Goal: Task Accomplishment & Management: Complete application form

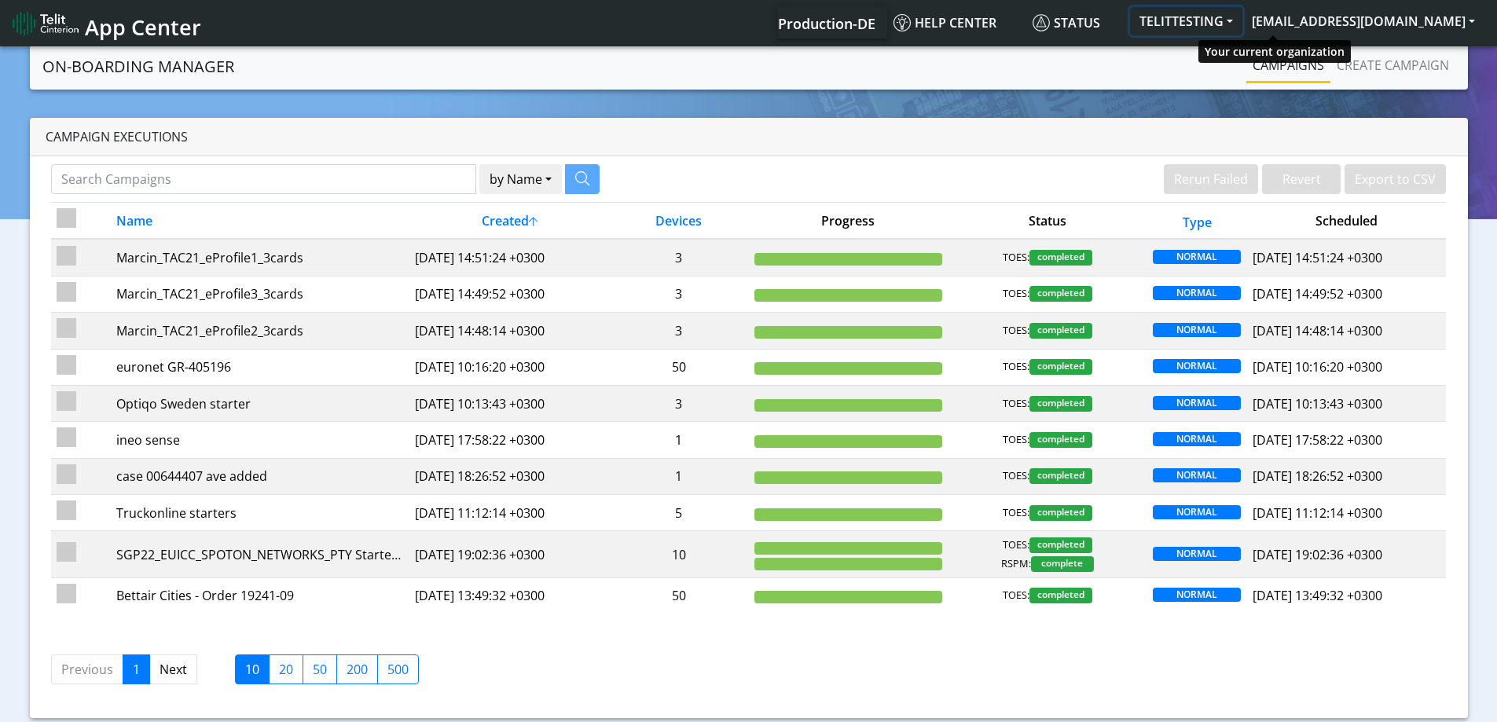
drag, startPoint x: 1272, startPoint y: 20, endPoint x: 1262, endPoint y: 20, distance: 10.2
click at [1243, 20] on button "TELITTESTING" at bounding box center [1186, 21] width 112 height 28
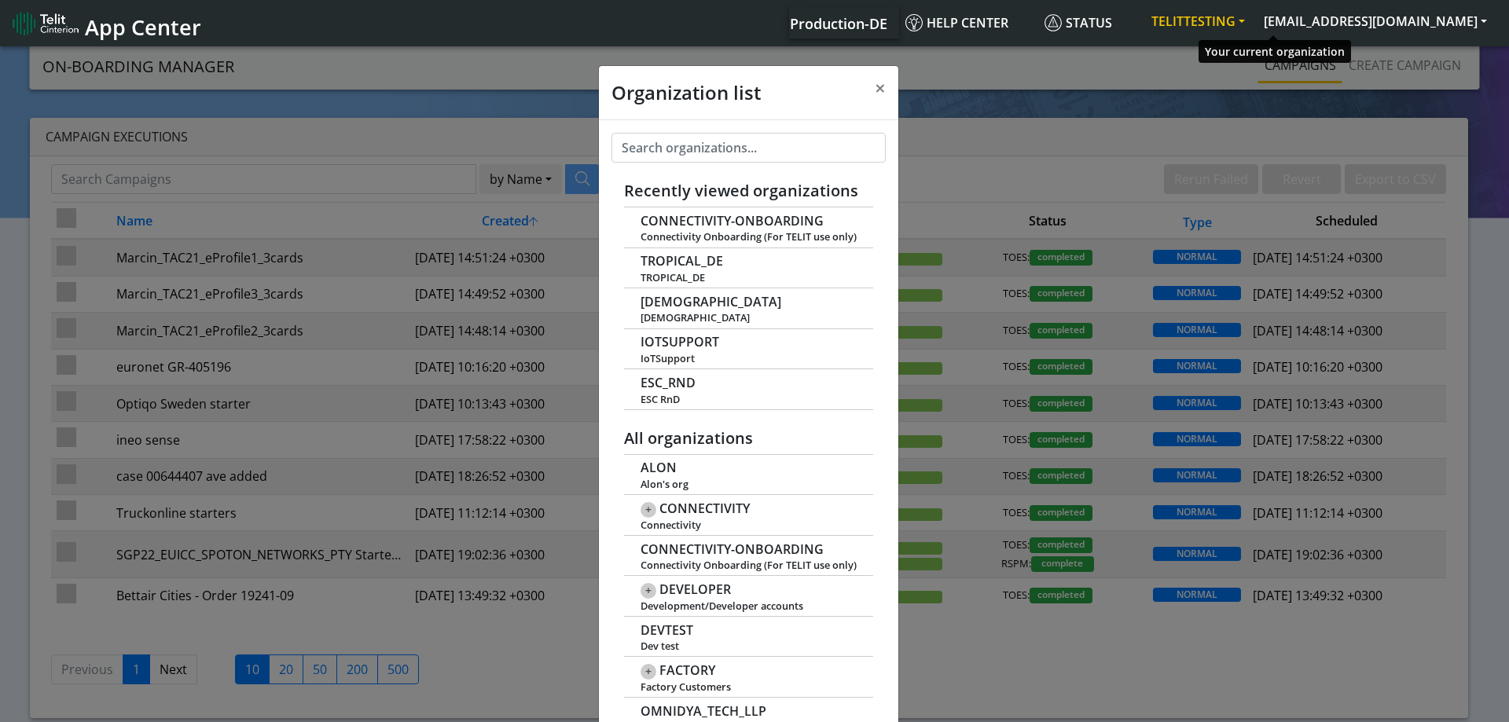
scroll to position [6, 0]
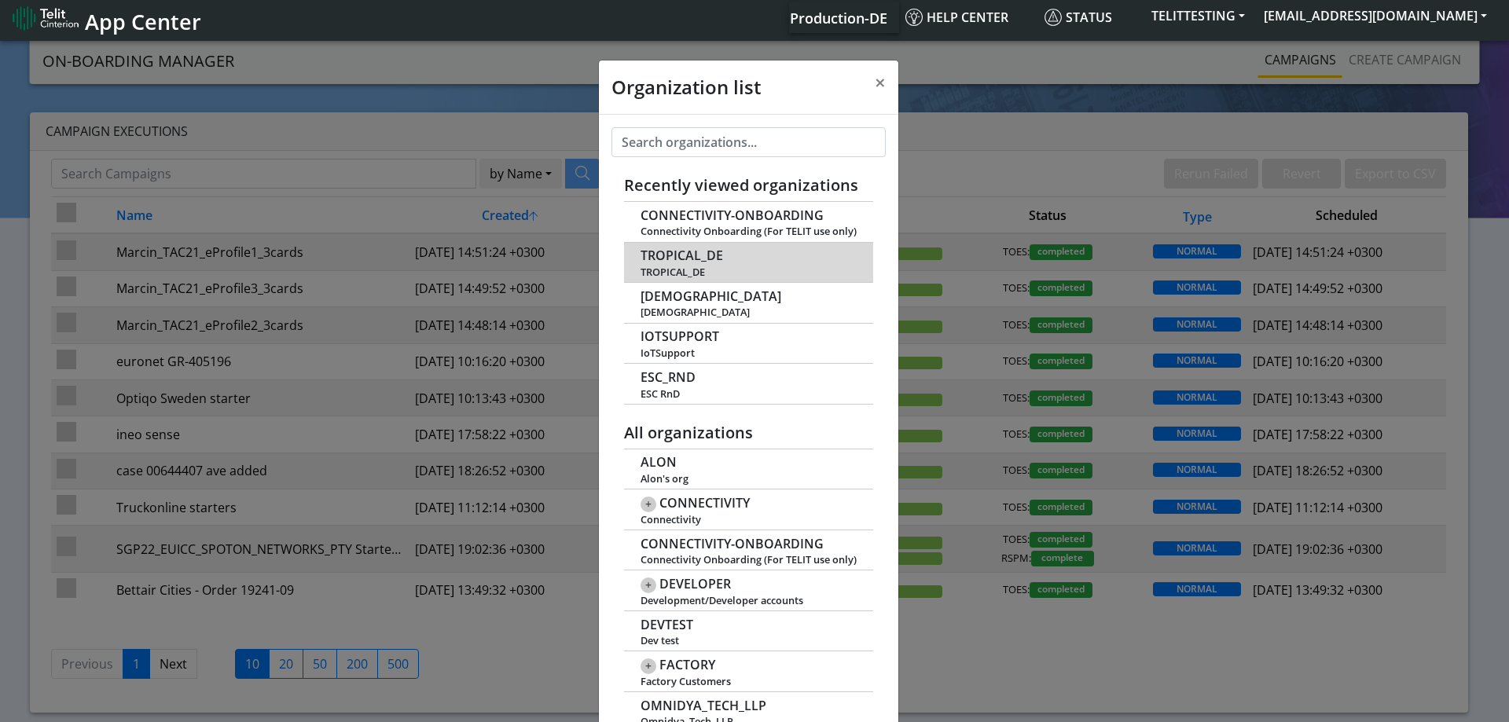
click at [675, 264] on td "TROPICAL_DE TROPICAL_DE" at bounding box center [748, 262] width 249 height 41
click at [675, 252] on span "TROPICAL_DE" at bounding box center [682, 255] width 83 height 15
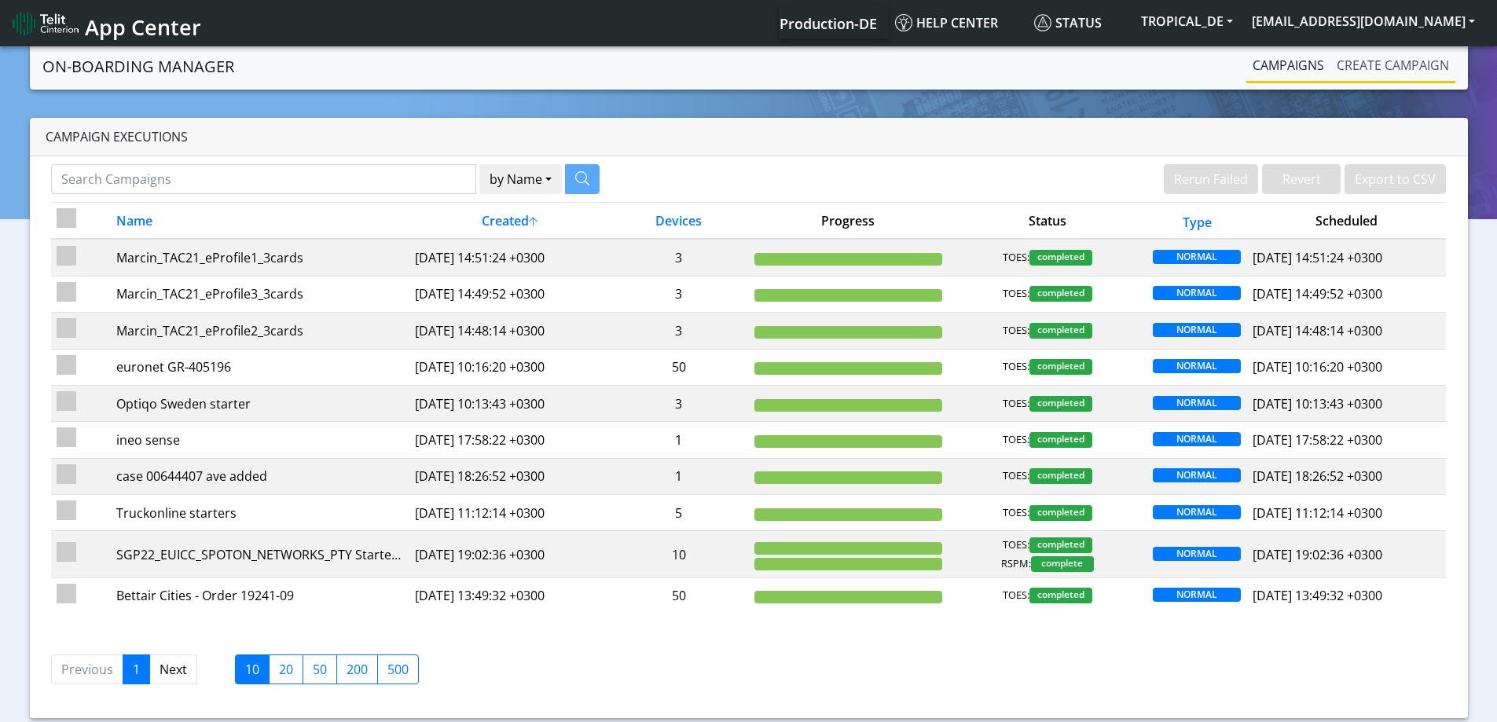
click at [1417, 65] on link "Create campaign" at bounding box center [1393, 65] width 125 height 31
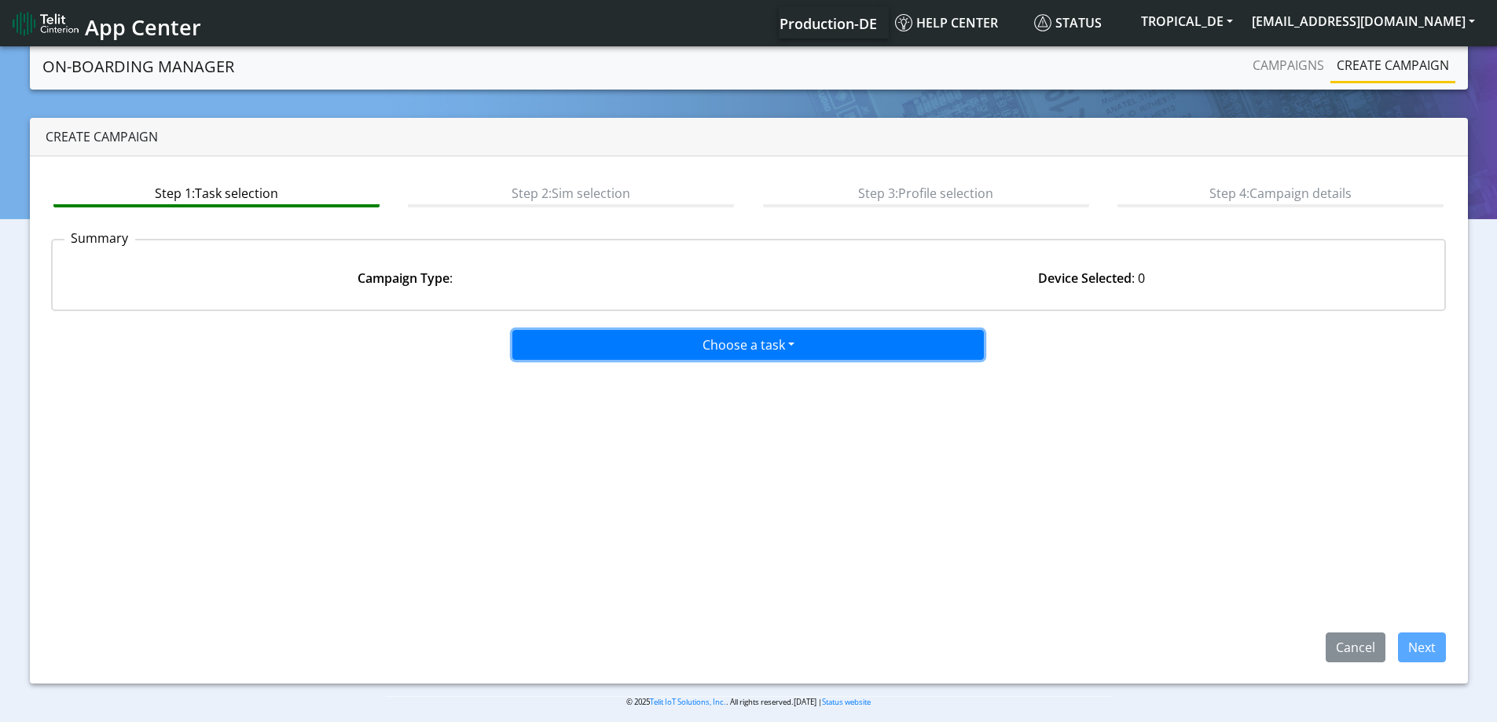
click at [652, 358] on button "Choose a task" at bounding box center [749, 345] width 472 height 30
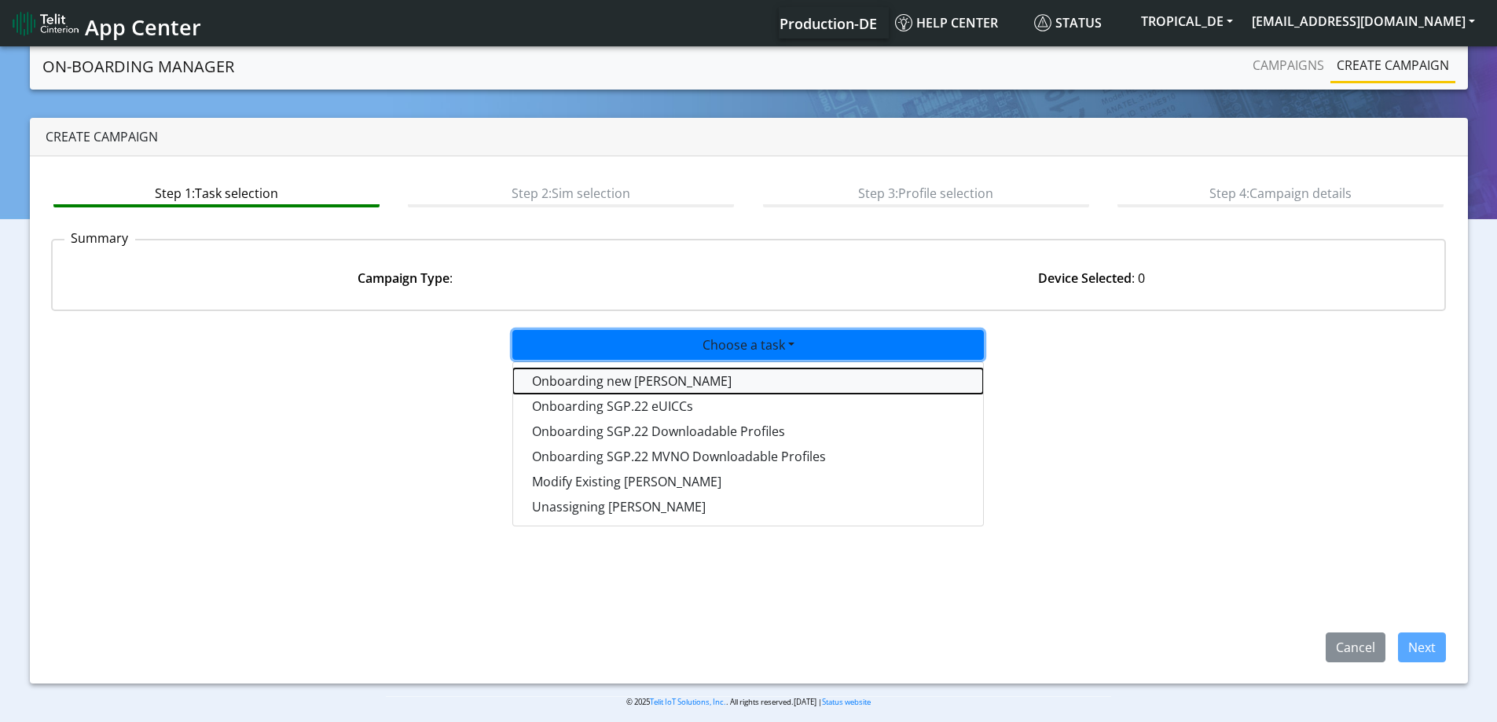
click at [623, 384] on tasktoes-dropdown "Onboarding new SIMs" at bounding box center [748, 381] width 470 height 25
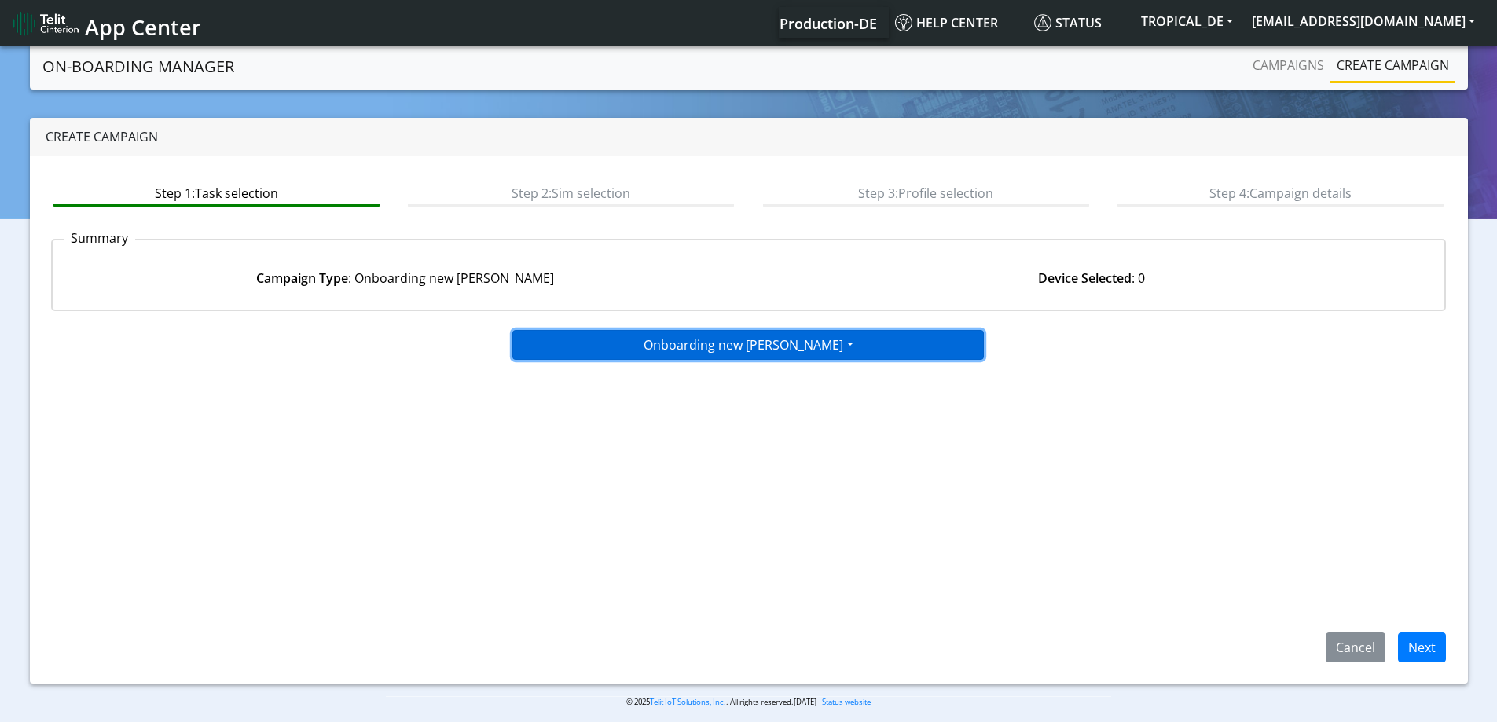
click at [836, 347] on button "Onboarding new SIMs" at bounding box center [749, 345] width 472 height 30
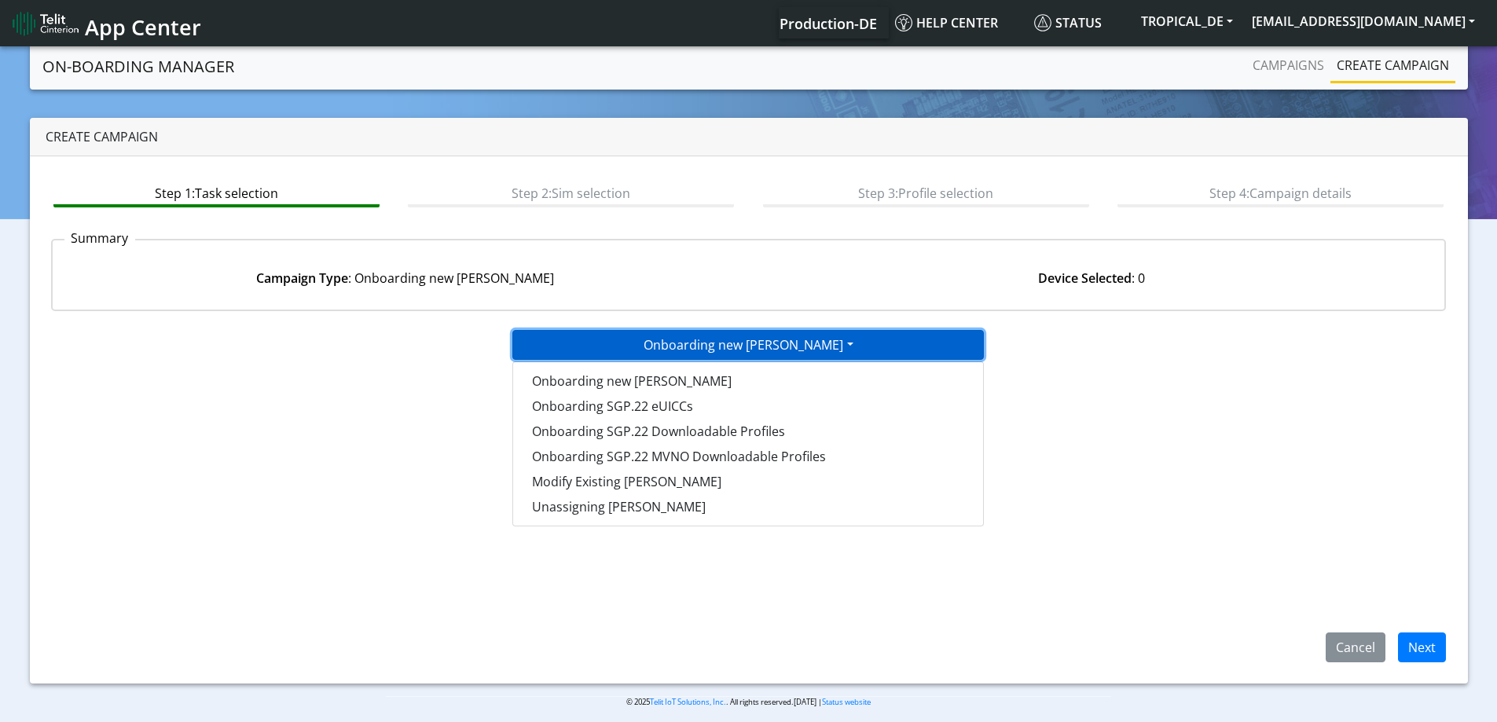
click at [781, 339] on button "Onboarding new SIMs" at bounding box center [749, 345] width 472 height 30
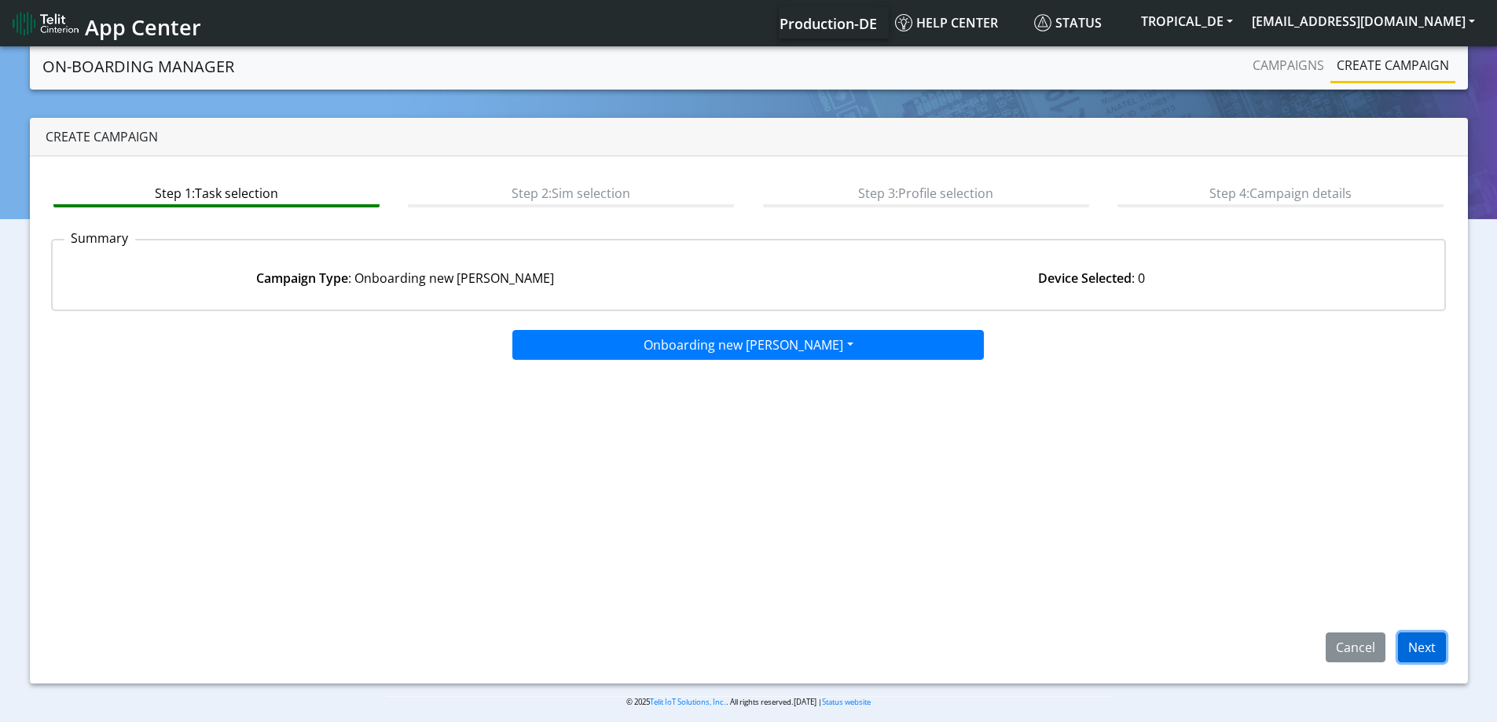
click at [1440, 659] on button "Next" at bounding box center [1422, 648] width 48 height 30
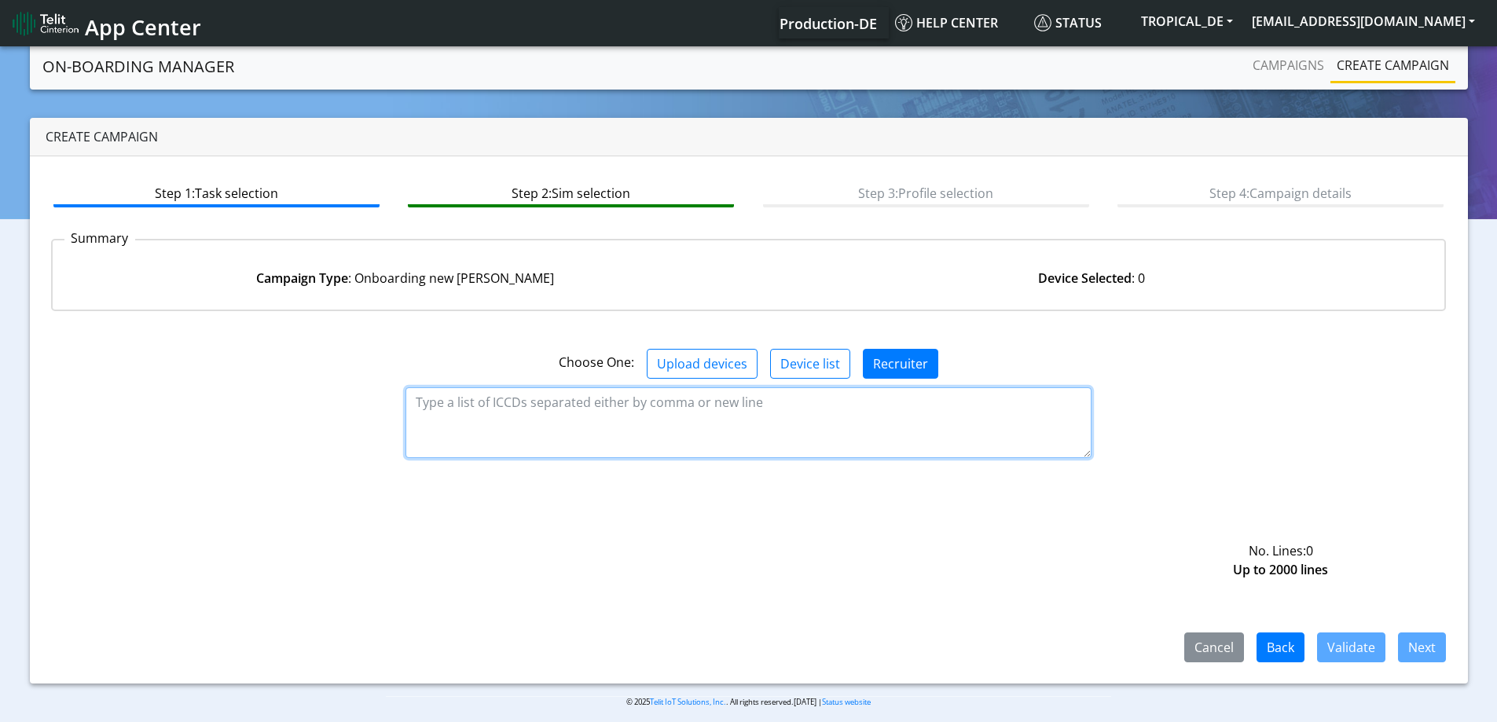
click at [603, 411] on textarea at bounding box center [749, 423] width 686 height 71
click at [838, 427] on textarea at bounding box center [749, 423] width 686 height 71
paste textarea "89358152000002046342"
type textarea "89358152000002046342"
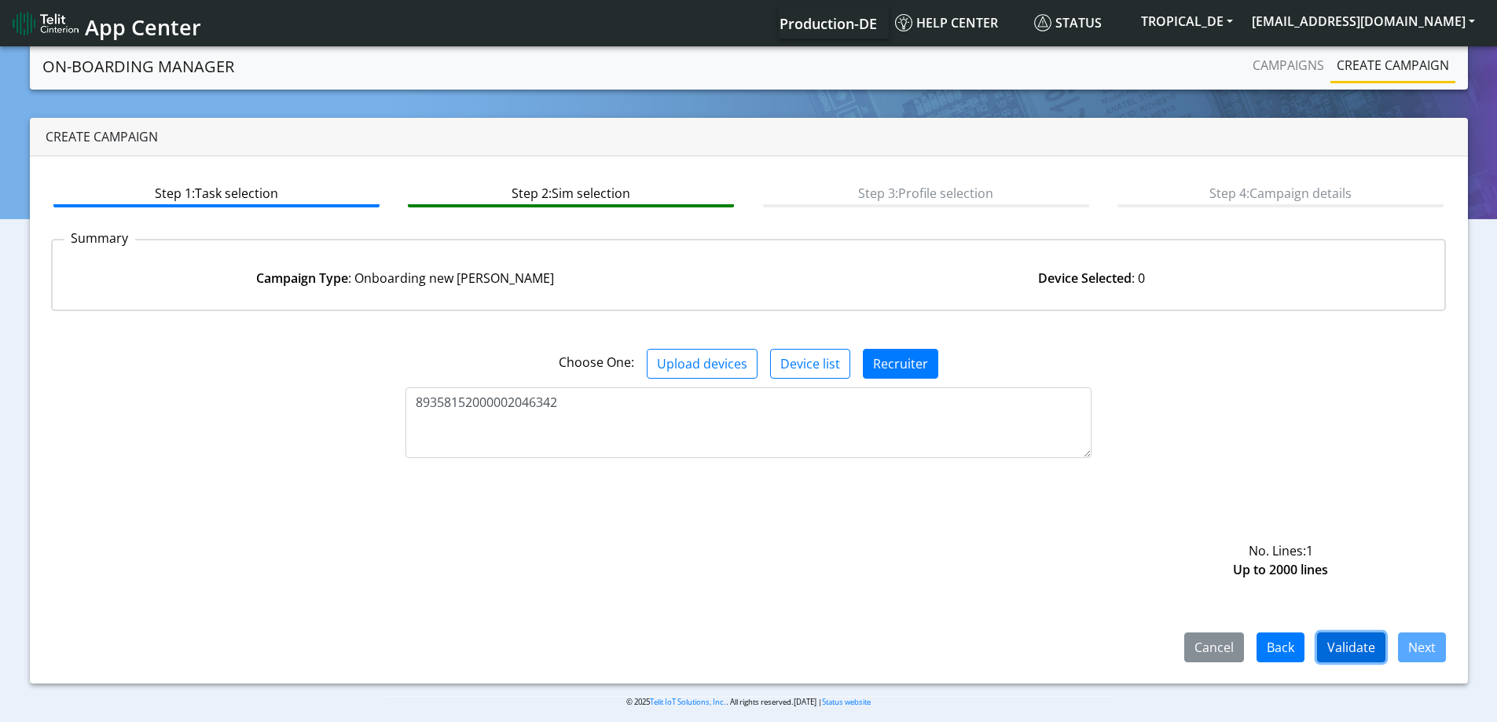
click at [1349, 649] on button "Validate" at bounding box center [1351, 648] width 68 height 30
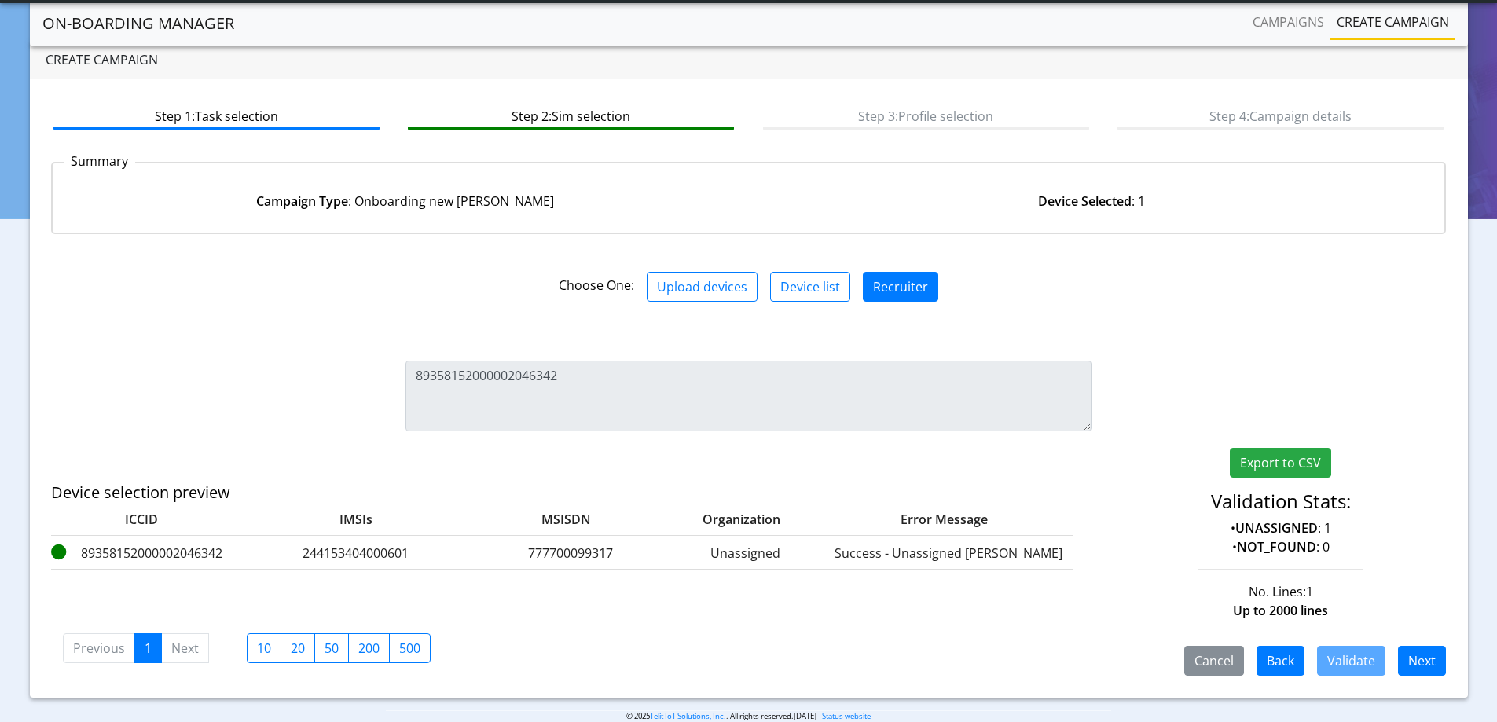
scroll to position [58, 0]
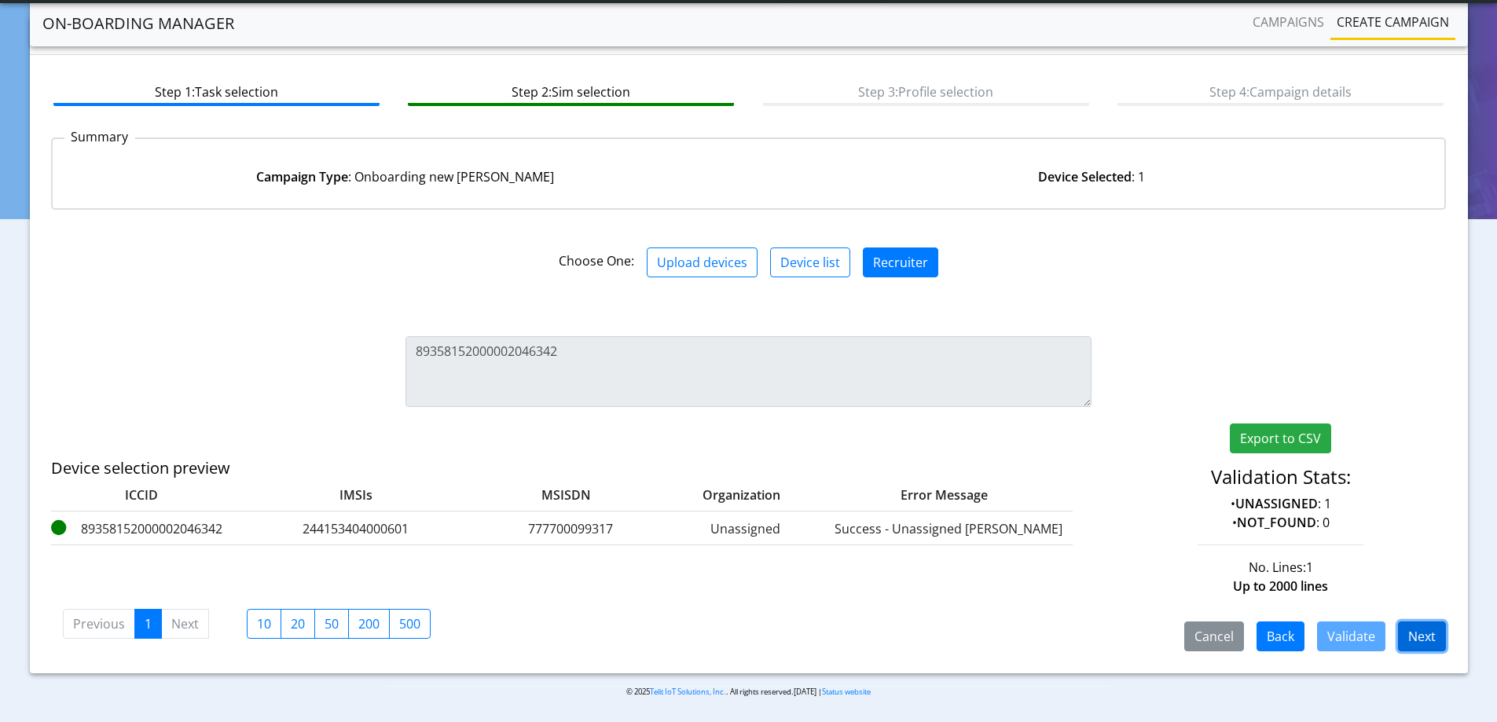
click at [1418, 638] on button "Next" at bounding box center [1422, 637] width 48 height 30
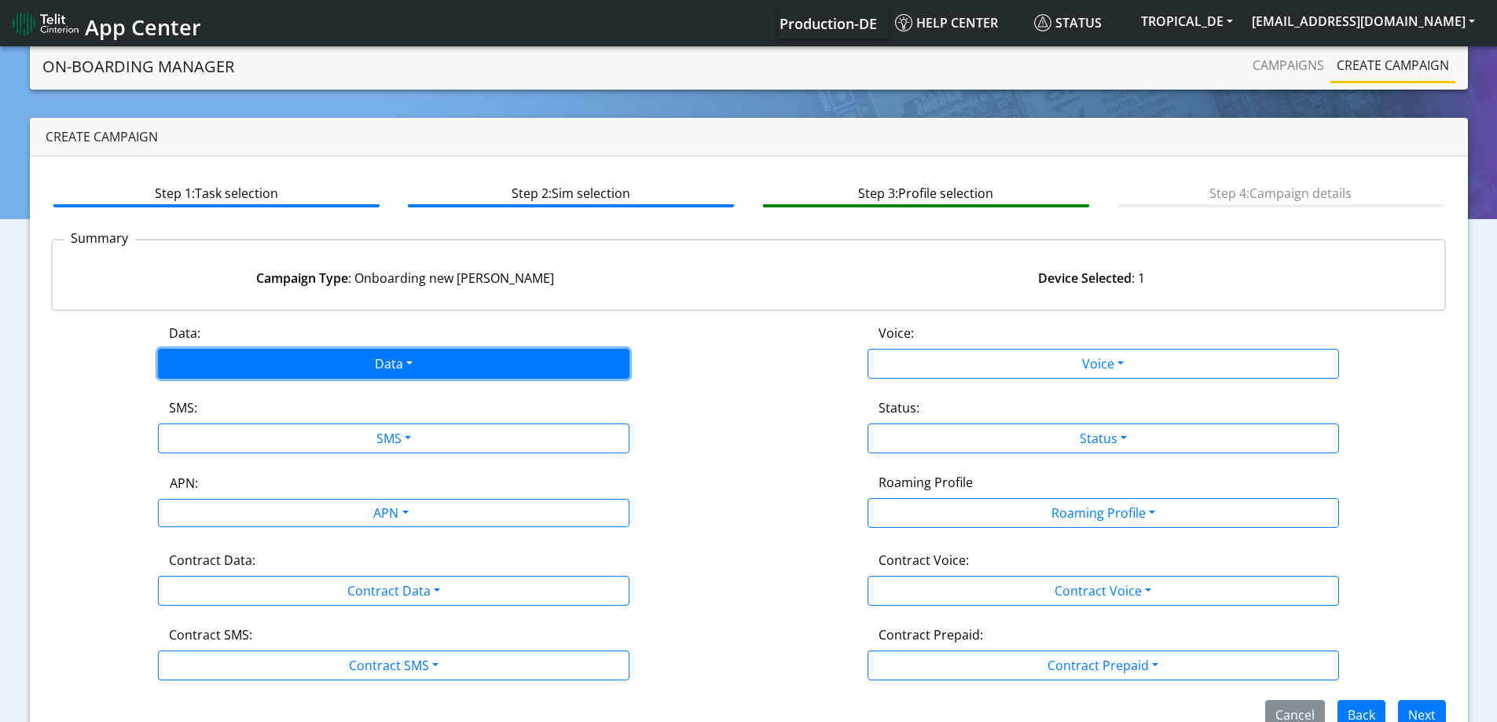
click at [423, 355] on button "Data" at bounding box center [394, 364] width 472 height 30
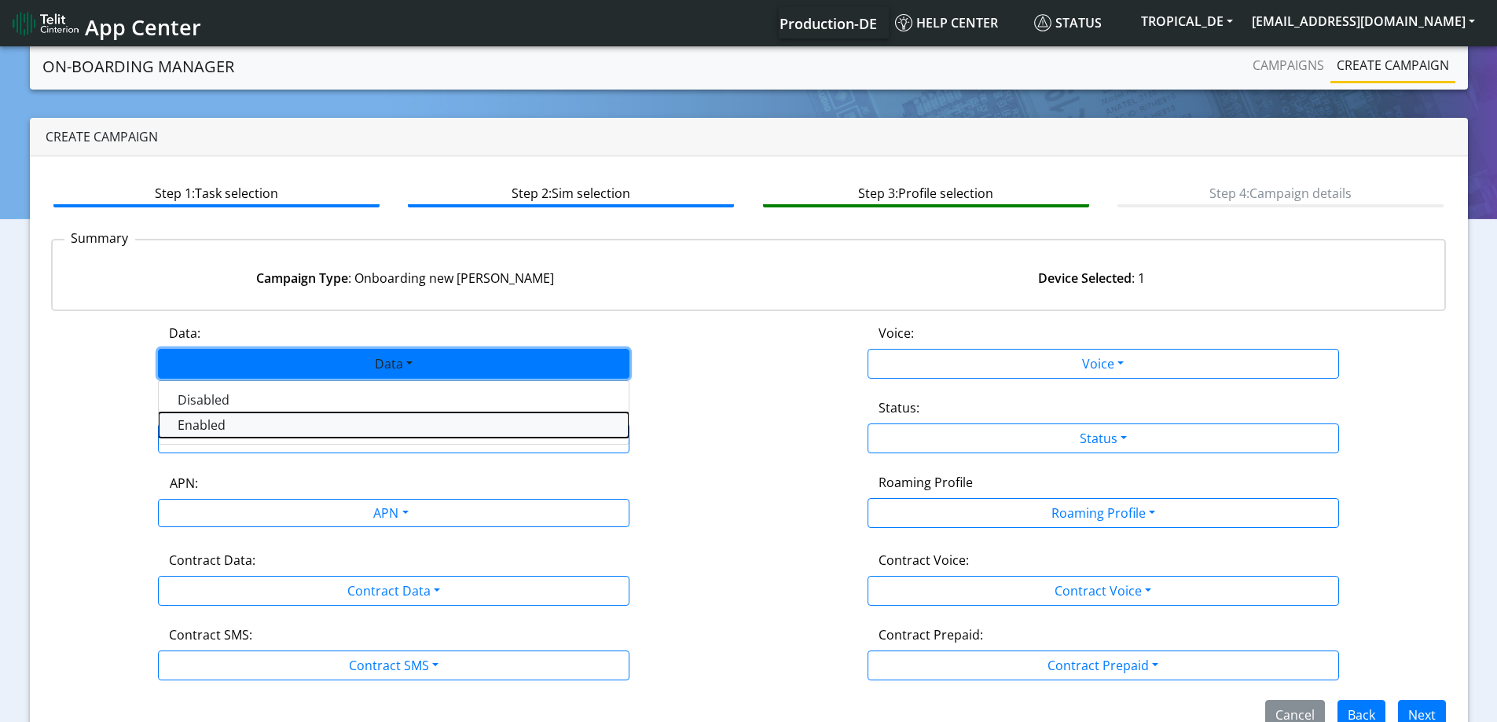
click at [287, 421] on button "Enabled" at bounding box center [394, 425] width 470 height 25
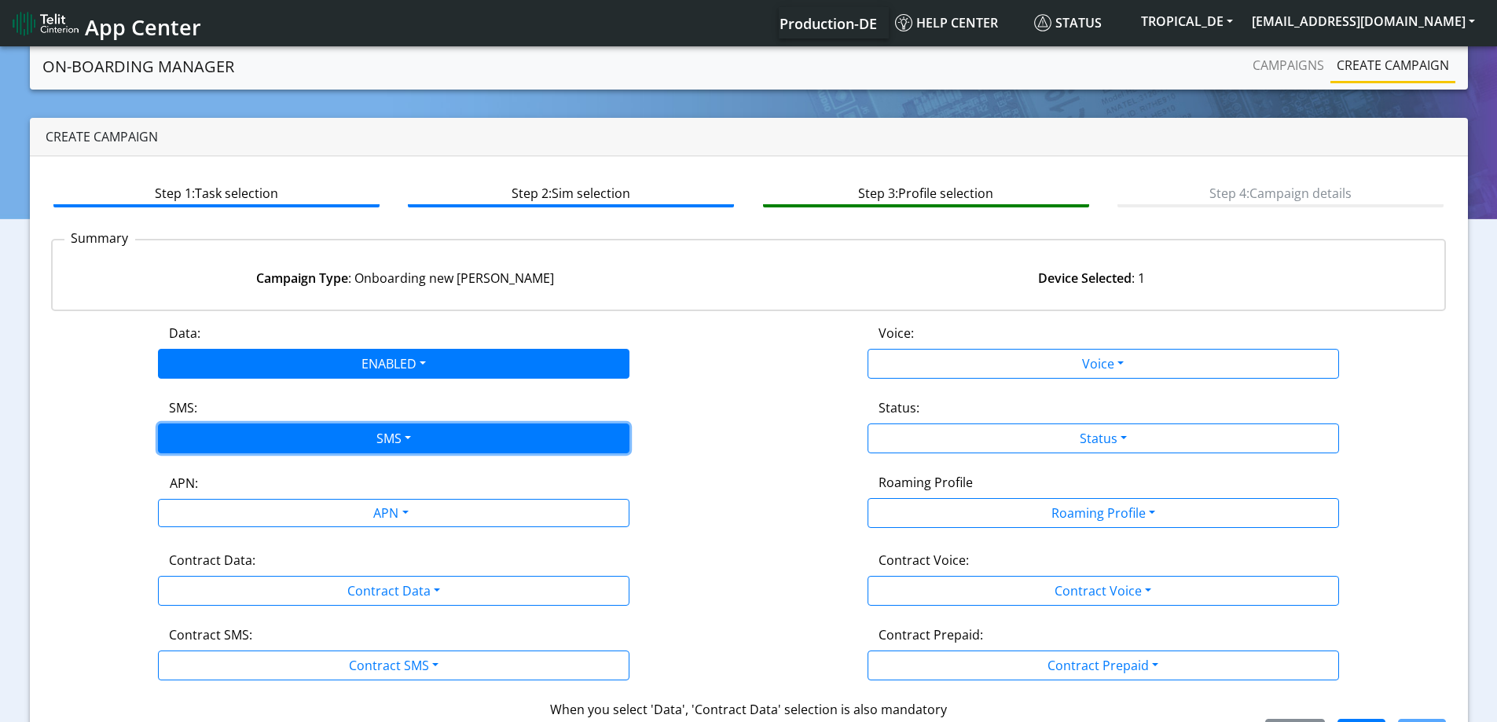
click at [288, 437] on button "SMS" at bounding box center [394, 439] width 472 height 30
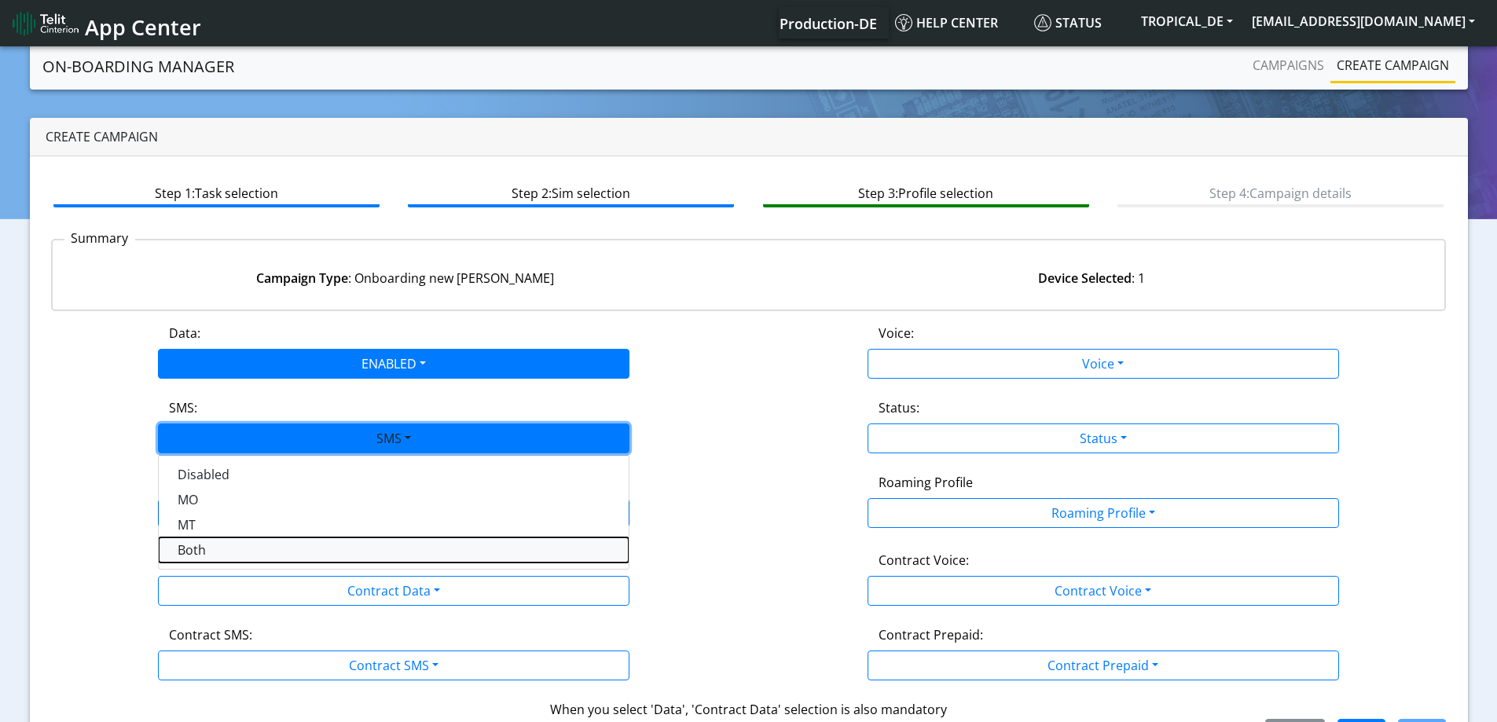
click at [251, 557] on button "Both" at bounding box center [394, 550] width 470 height 25
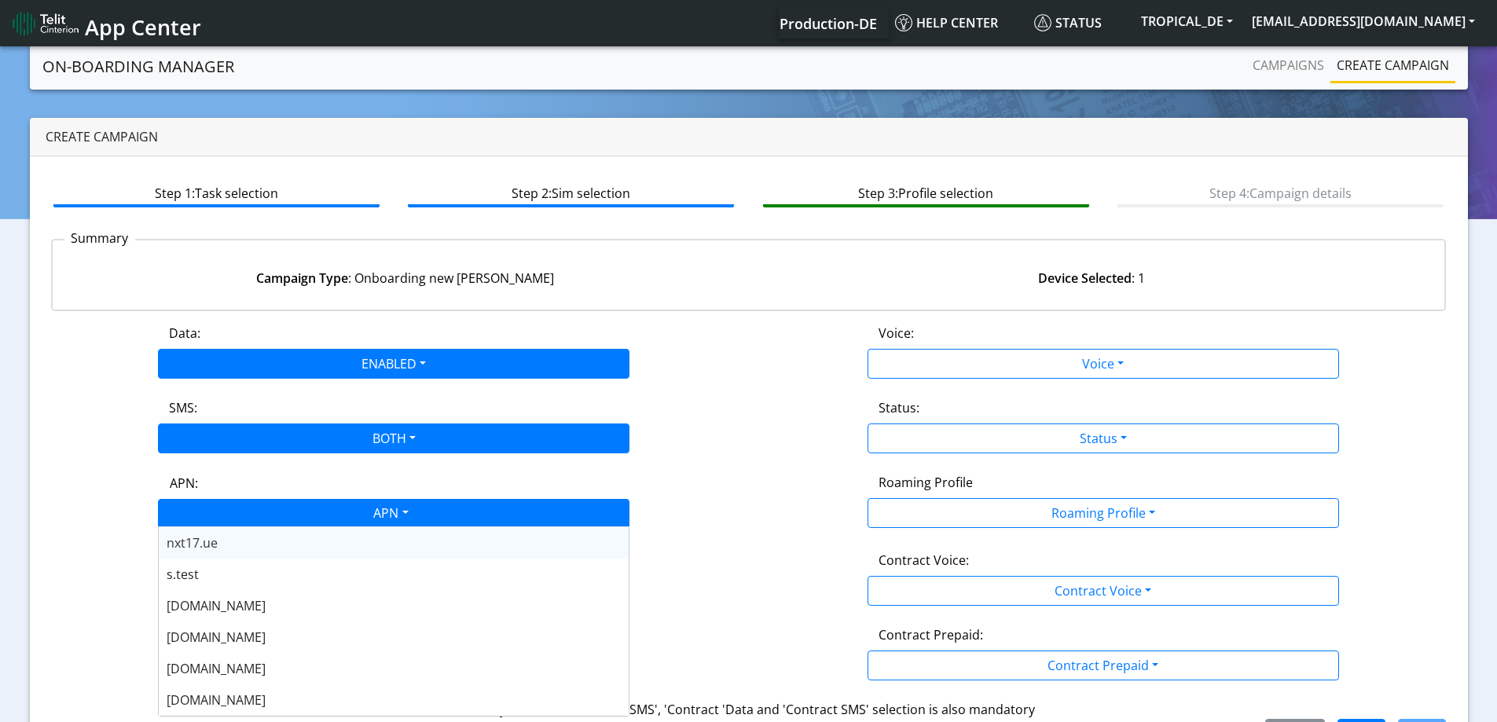
click at [274, 523] on div "APN" at bounding box center [390, 515] width 498 height 31
type input "nxt23"
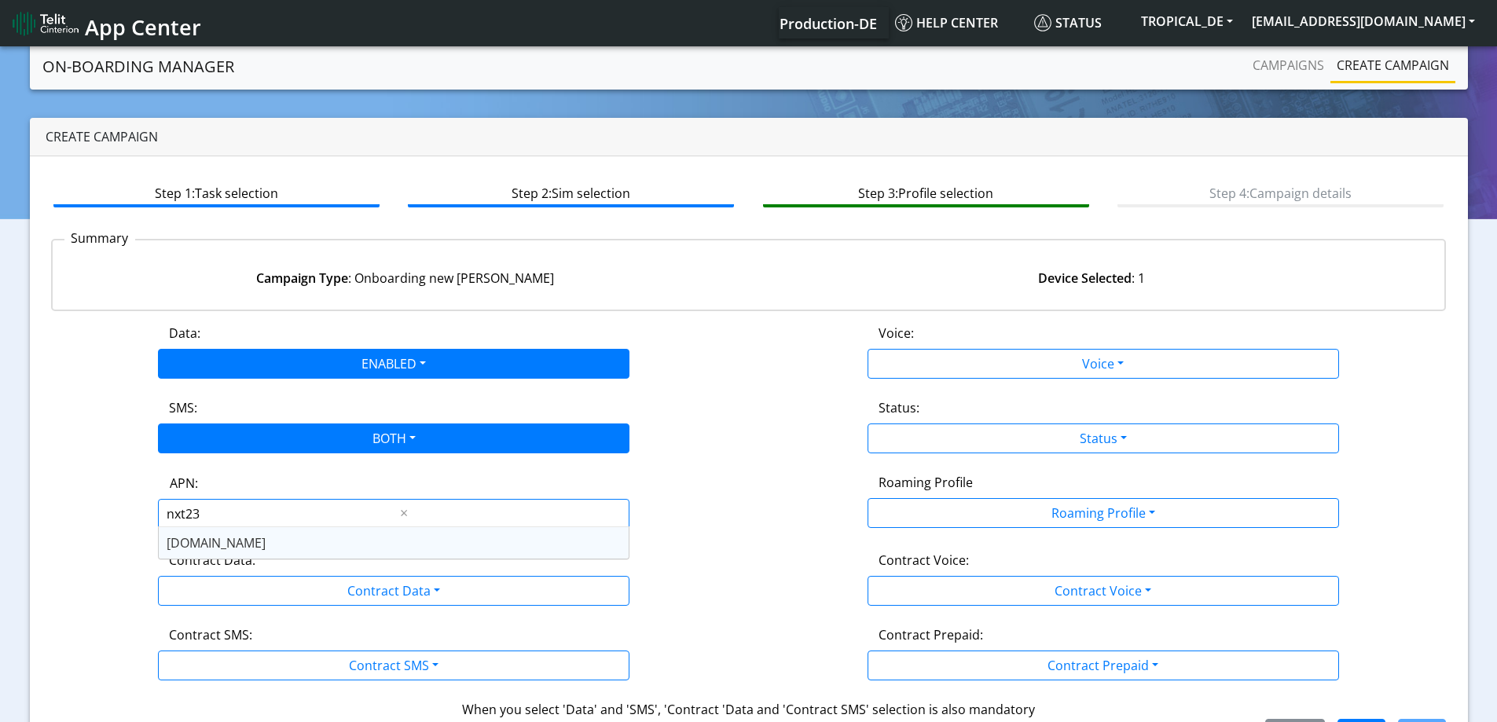
click at [216, 559] on ng-dropdown-panel "nxt23.net" at bounding box center [394, 543] width 472 height 33
click at [211, 535] on span "nxt23.net" at bounding box center [216, 543] width 99 height 17
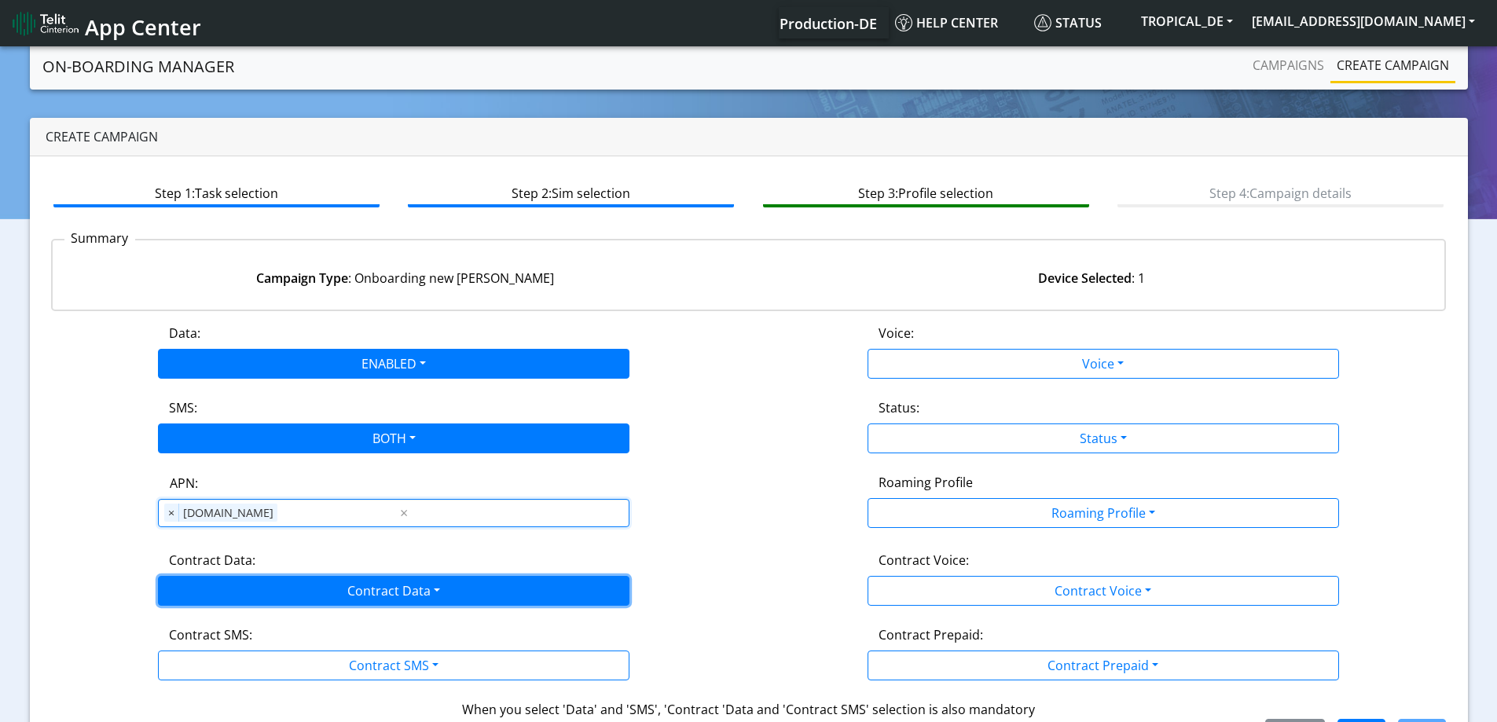
click at [226, 590] on button "Contract Data" at bounding box center [394, 591] width 472 height 30
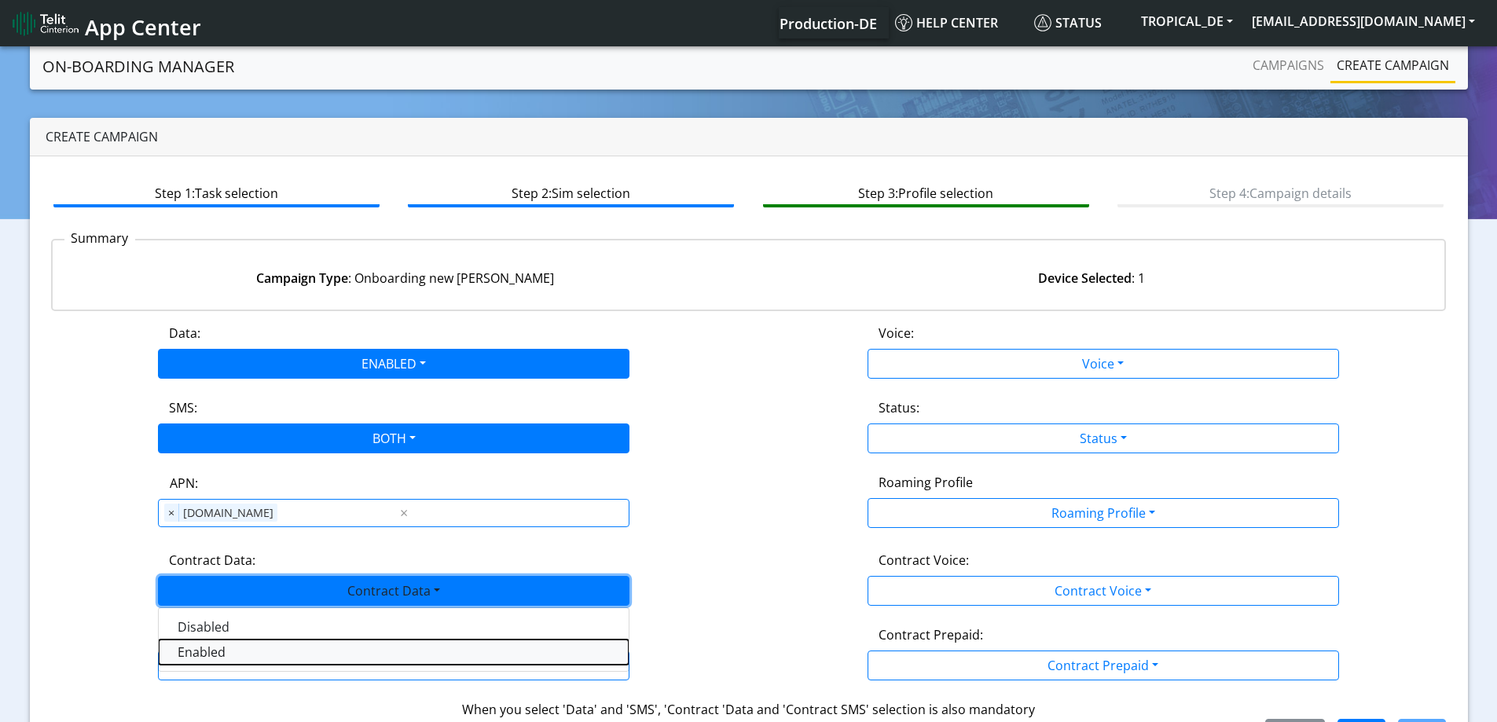
click at [211, 644] on Dataenabled-dropdown "Enabled" at bounding box center [394, 652] width 470 height 25
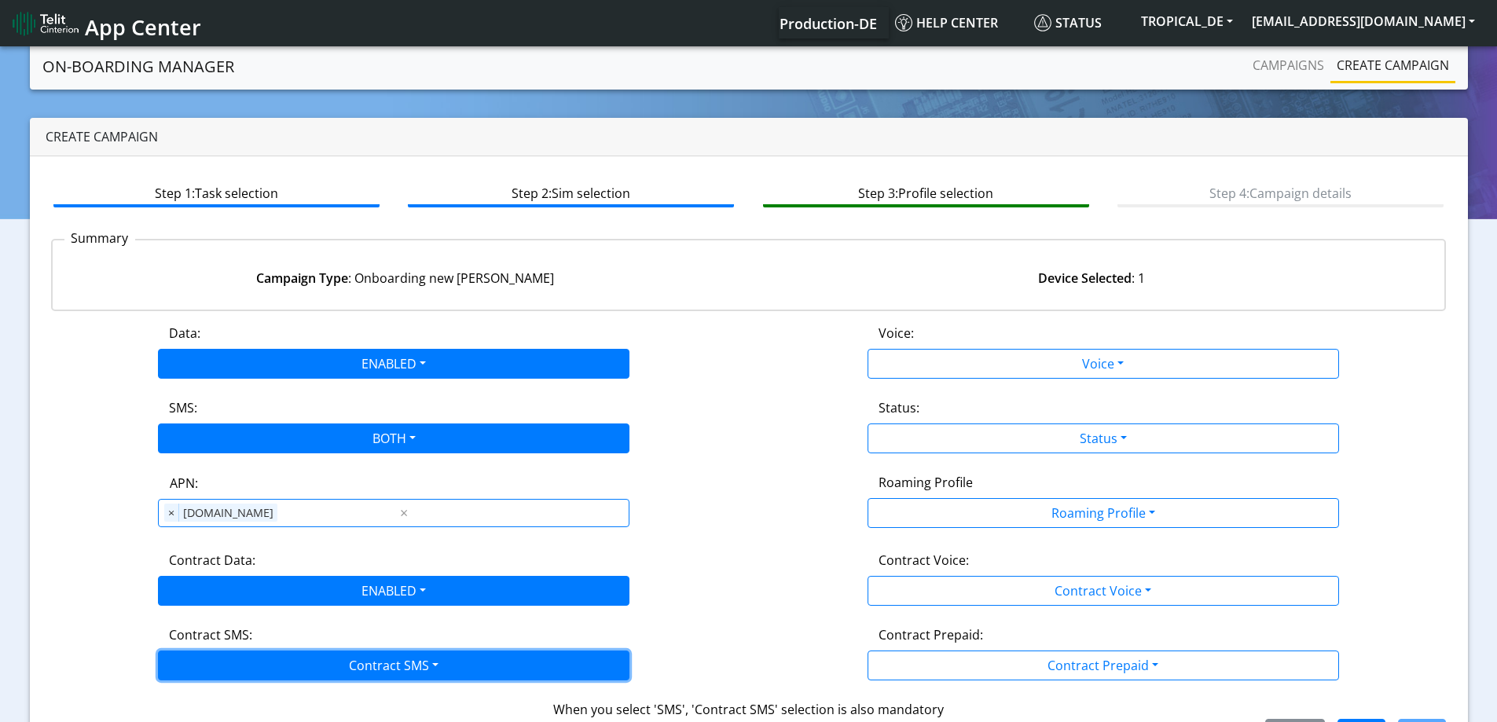
click at [246, 651] on button "Contract SMS" at bounding box center [394, 666] width 472 height 30
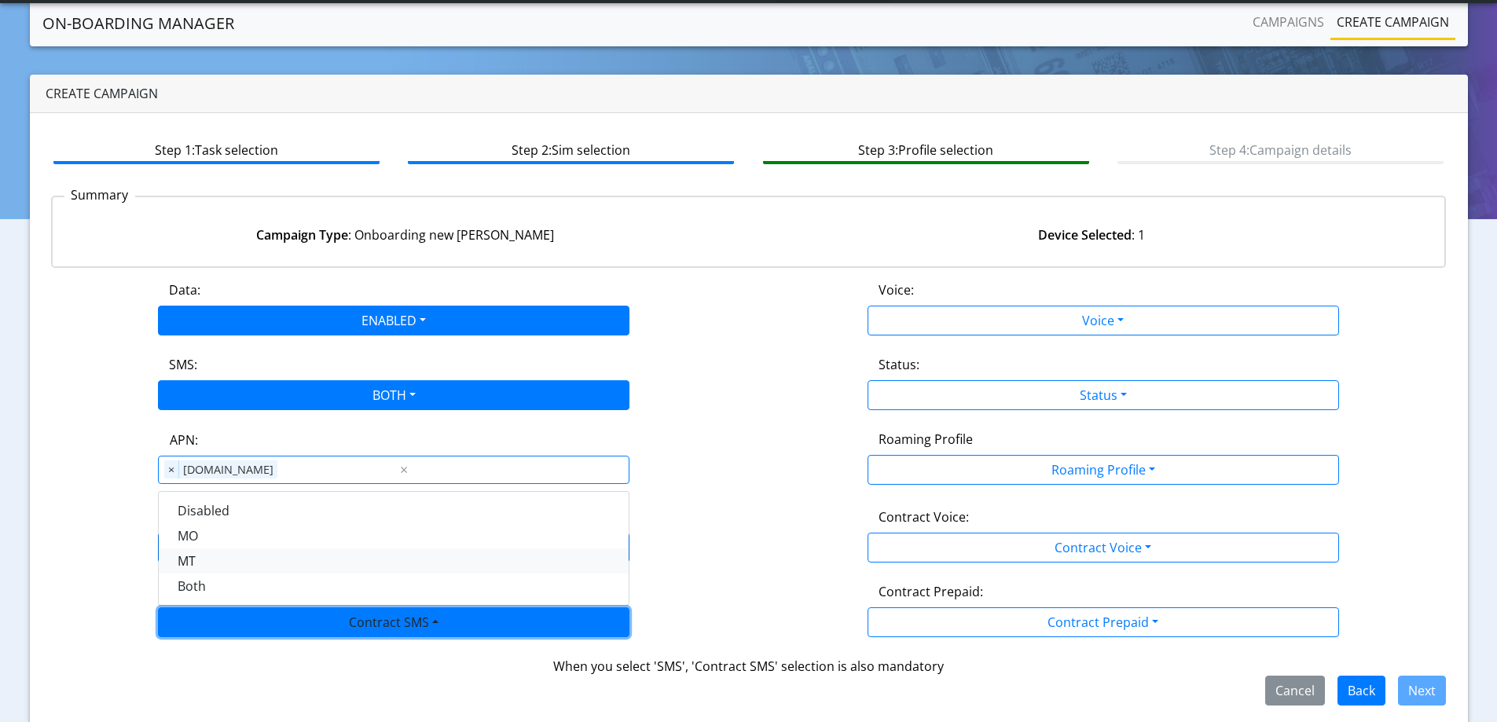
scroll to position [53, 0]
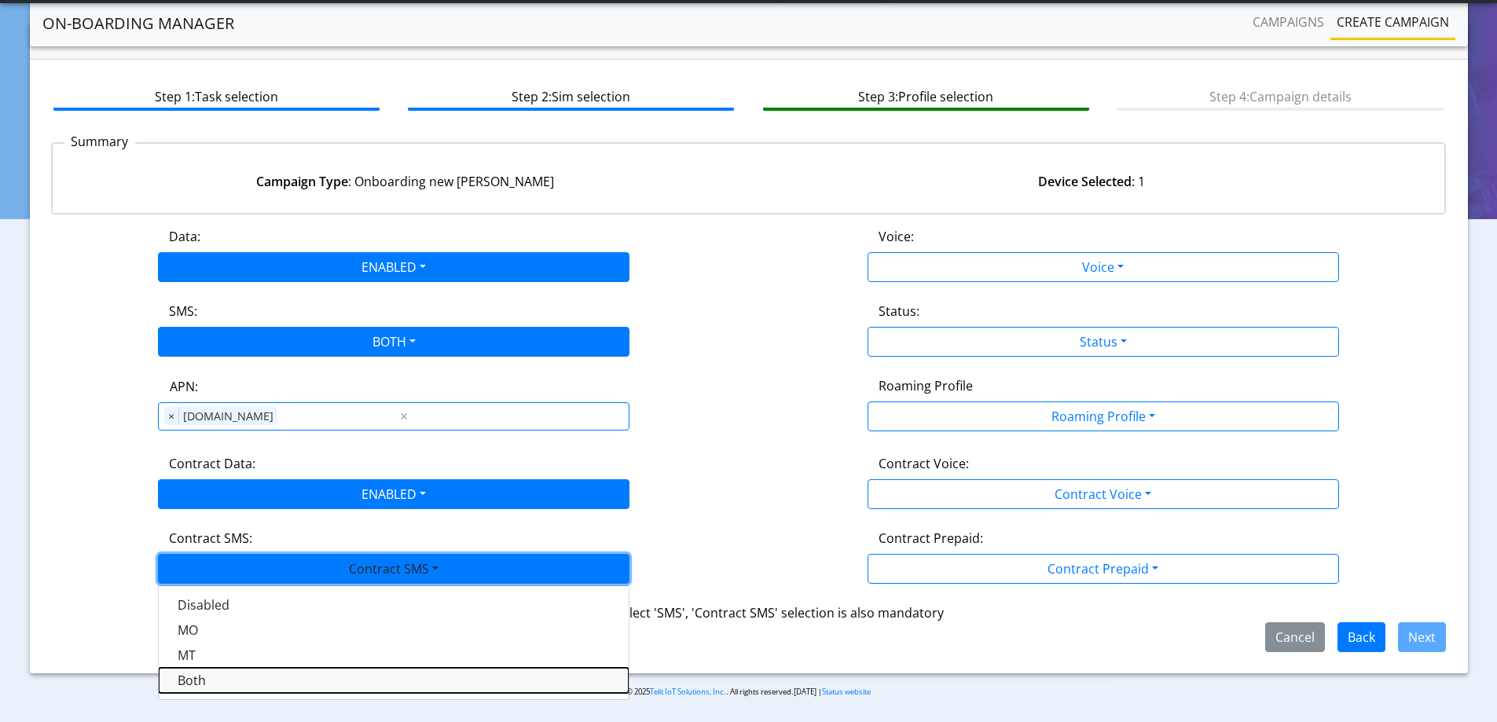
click at [190, 683] on SMSboth-dropdown "Both" at bounding box center [394, 680] width 470 height 25
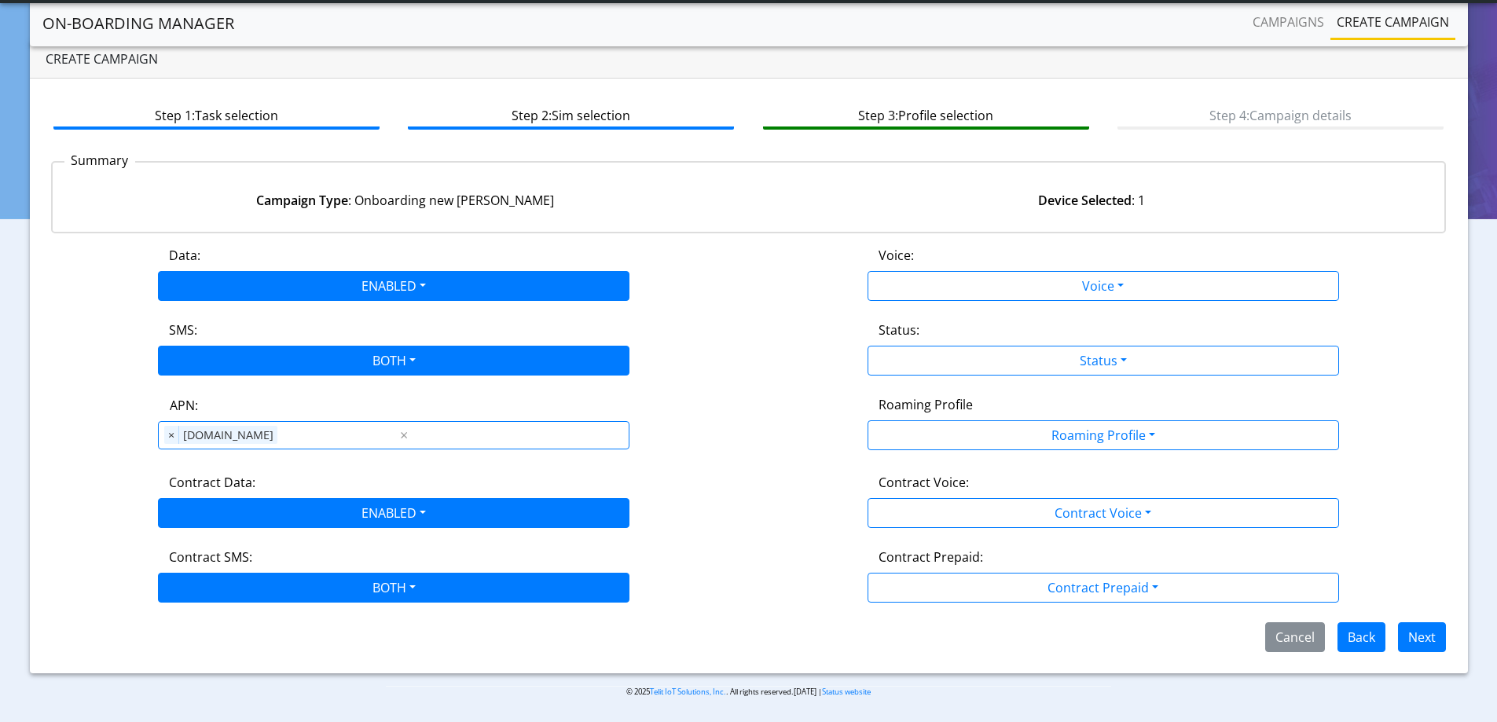
scroll to position [35, 0]
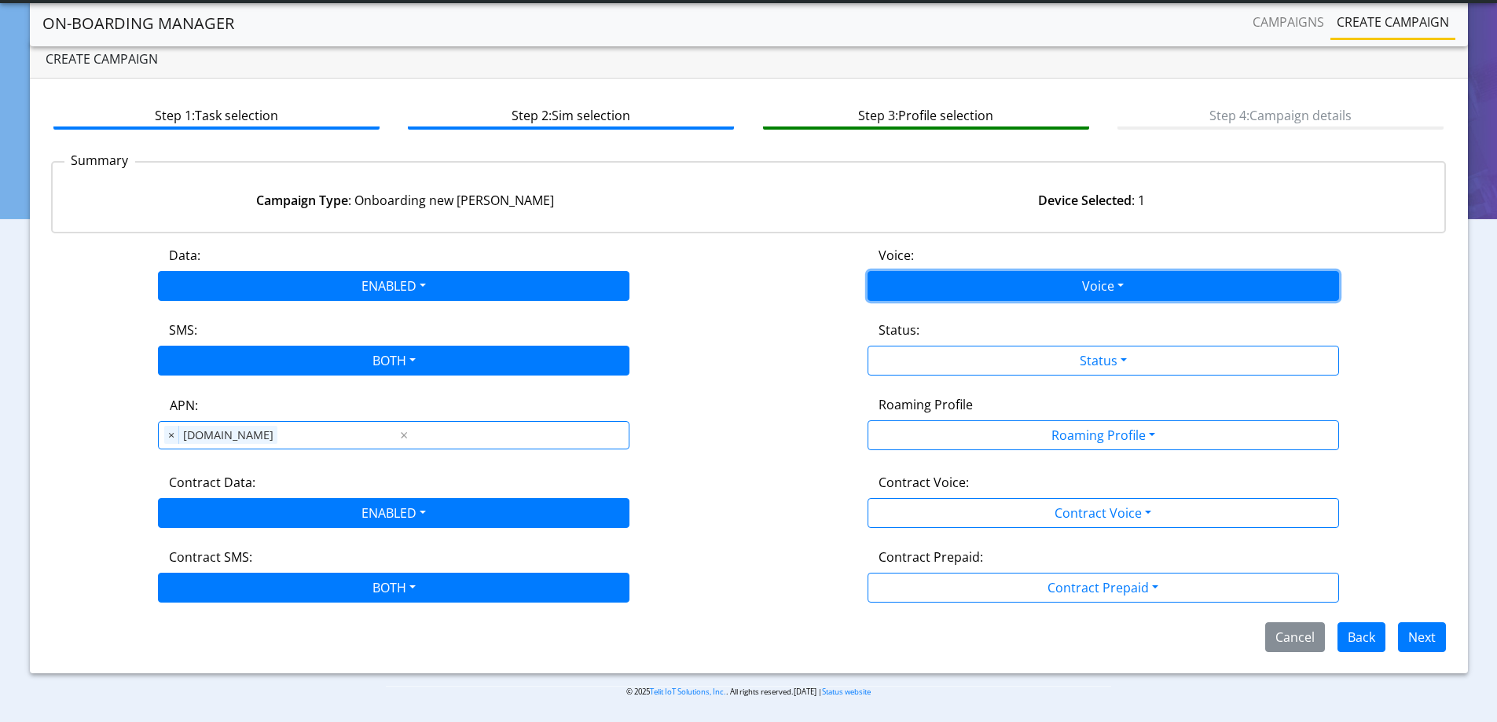
click at [1053, 280] on button "Voice" at bounding box center [1104, 286] width 472 height 30
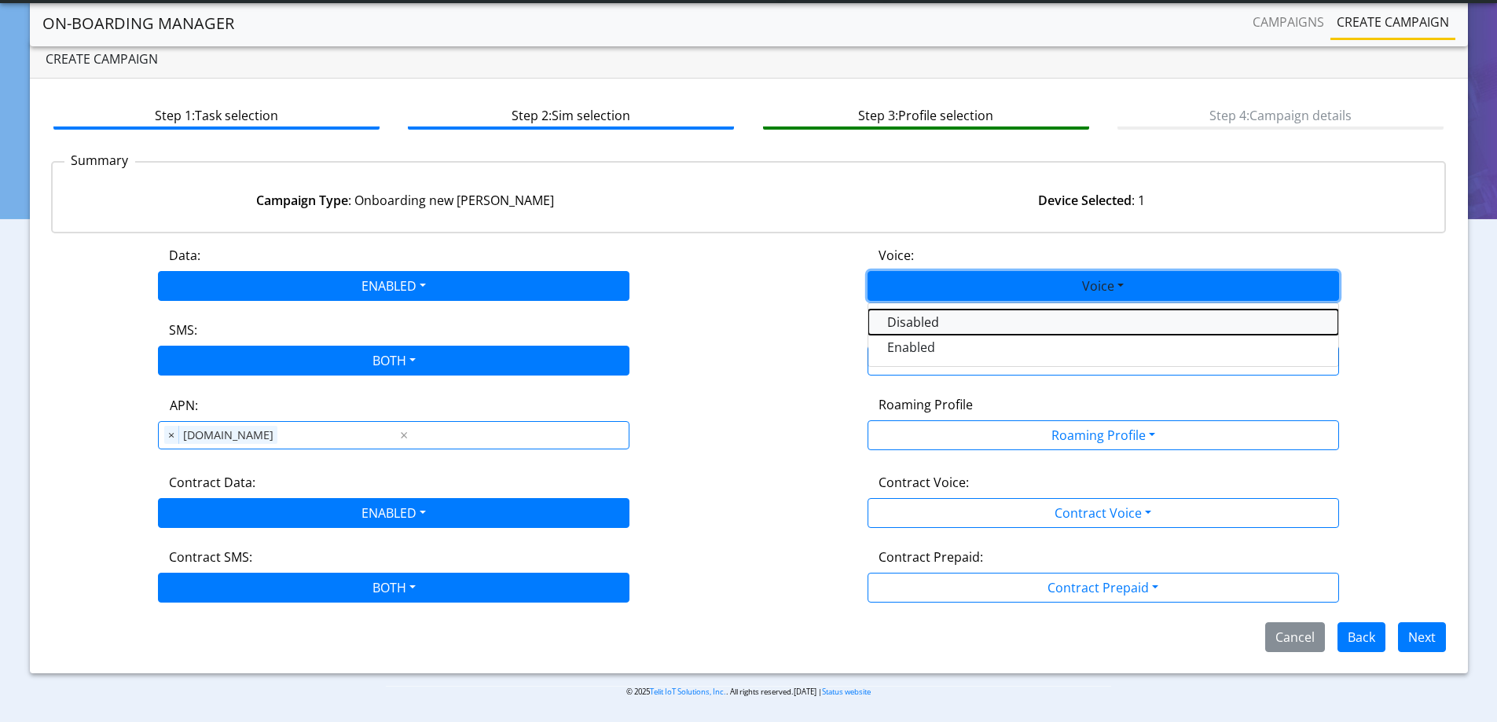
click at [936, 322] on button "Disabled" at bounding box center [1104, 322] width 470 height 25
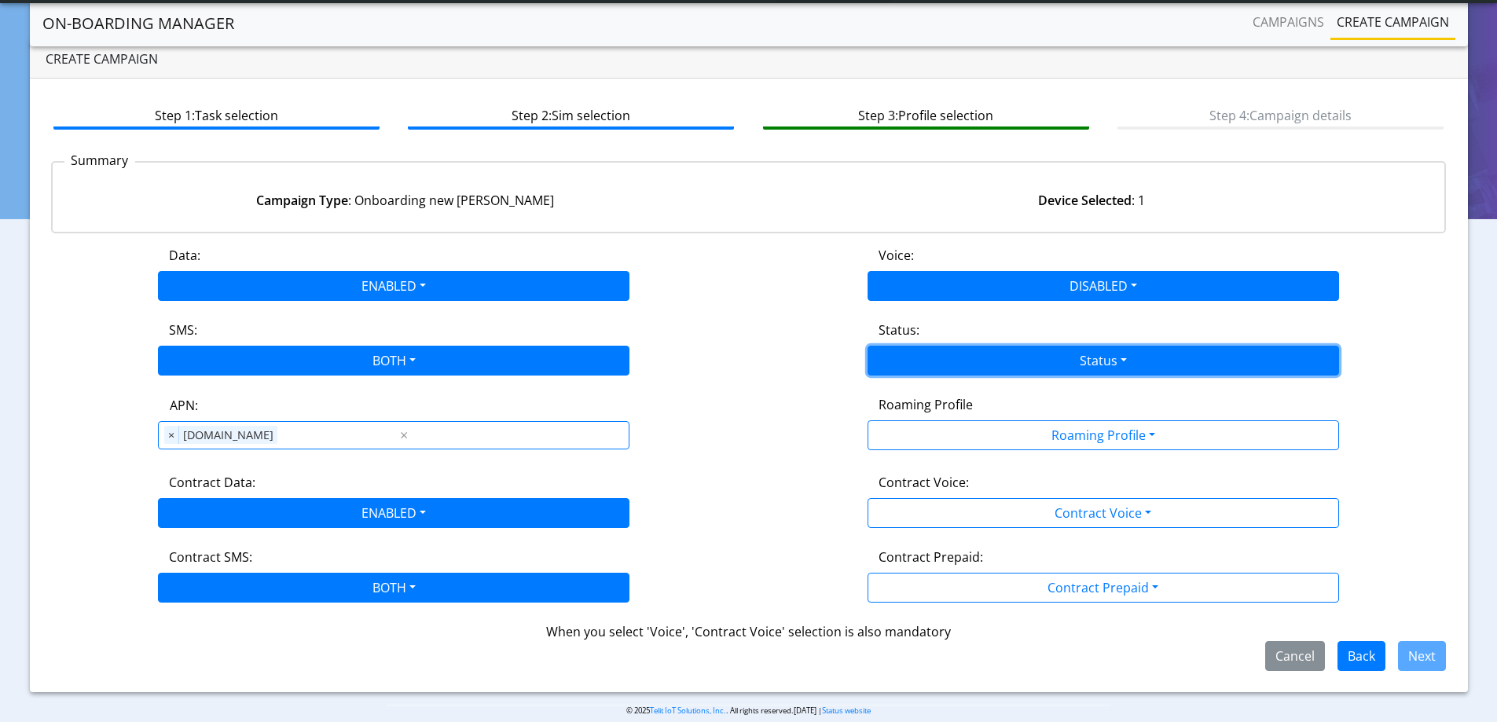
click at [957, 369] on button "Status" at bounding box center [1104, 361] width 472 height 30
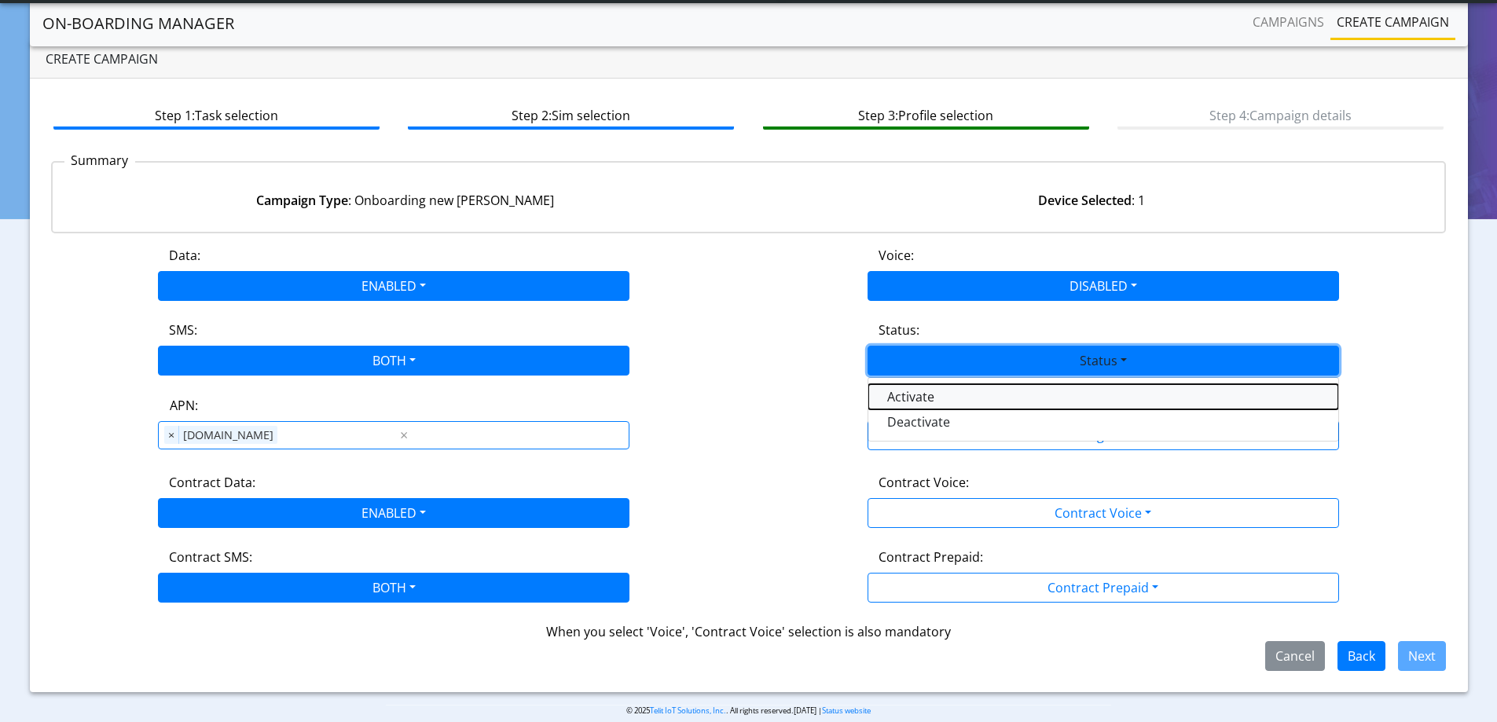
click at [925, 402] on button "Activate" at bounding box center [1104, 396] width 470 height 25
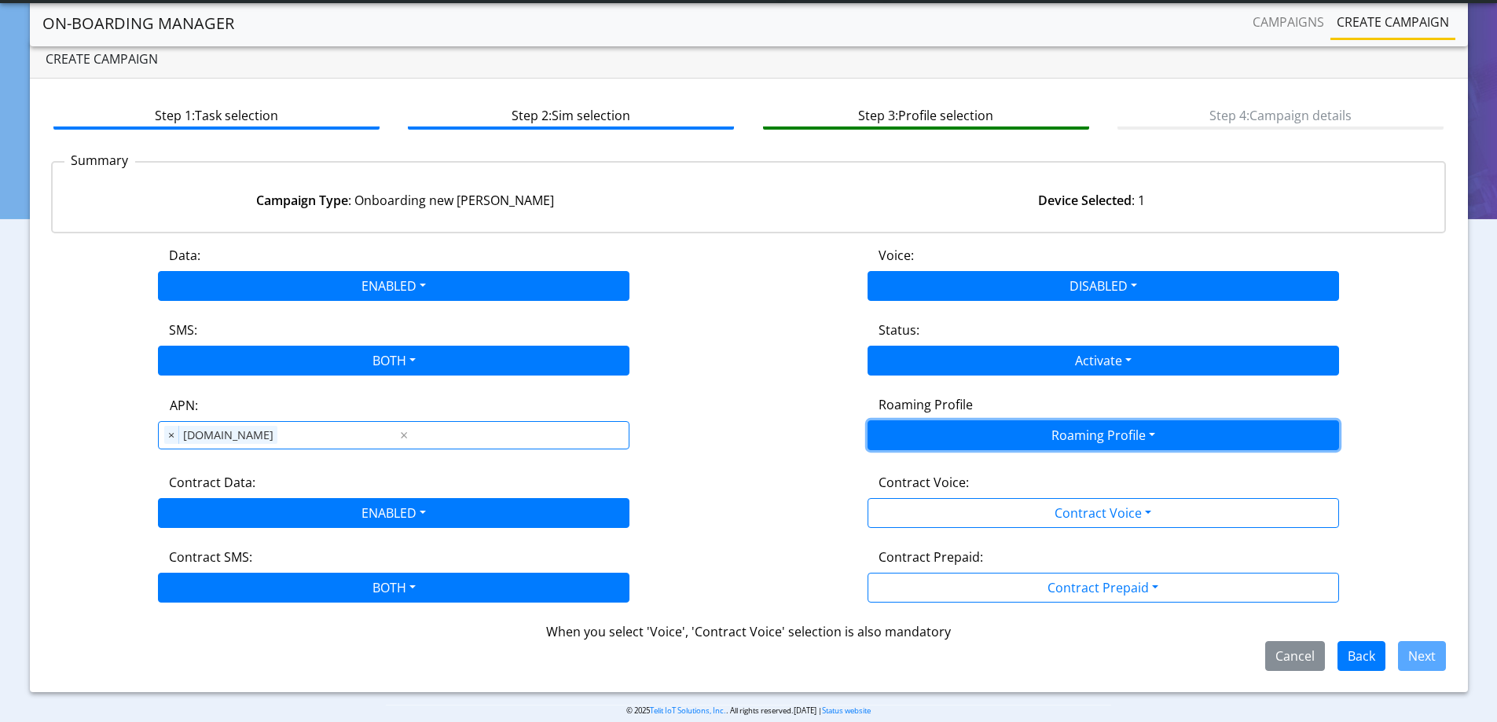
click at [935, 437] on button "Roaming Profile" at bounding box center [1104, 436] width 472 height 30
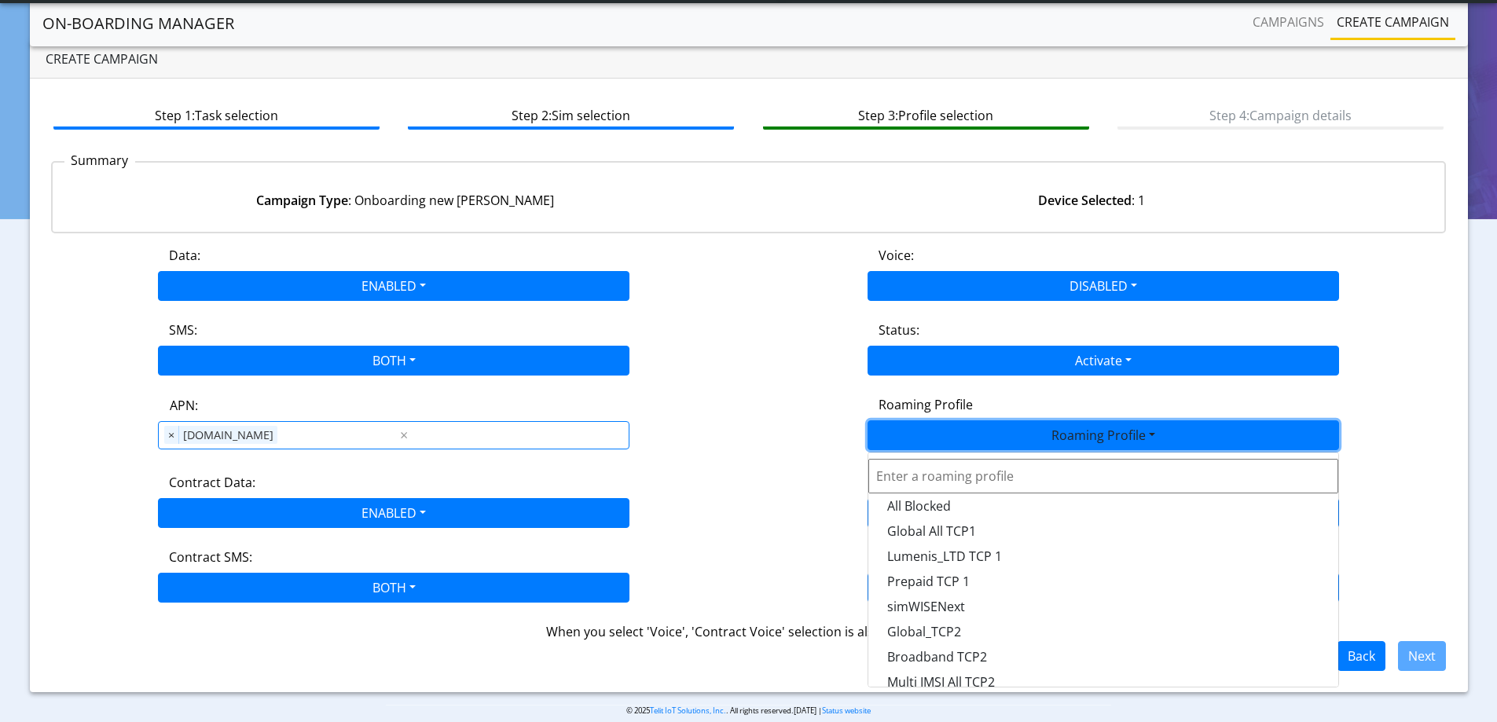
click at [934, 478] on input "text" at bounding box center [1104, 476] width 470 height 35
type input "epro"
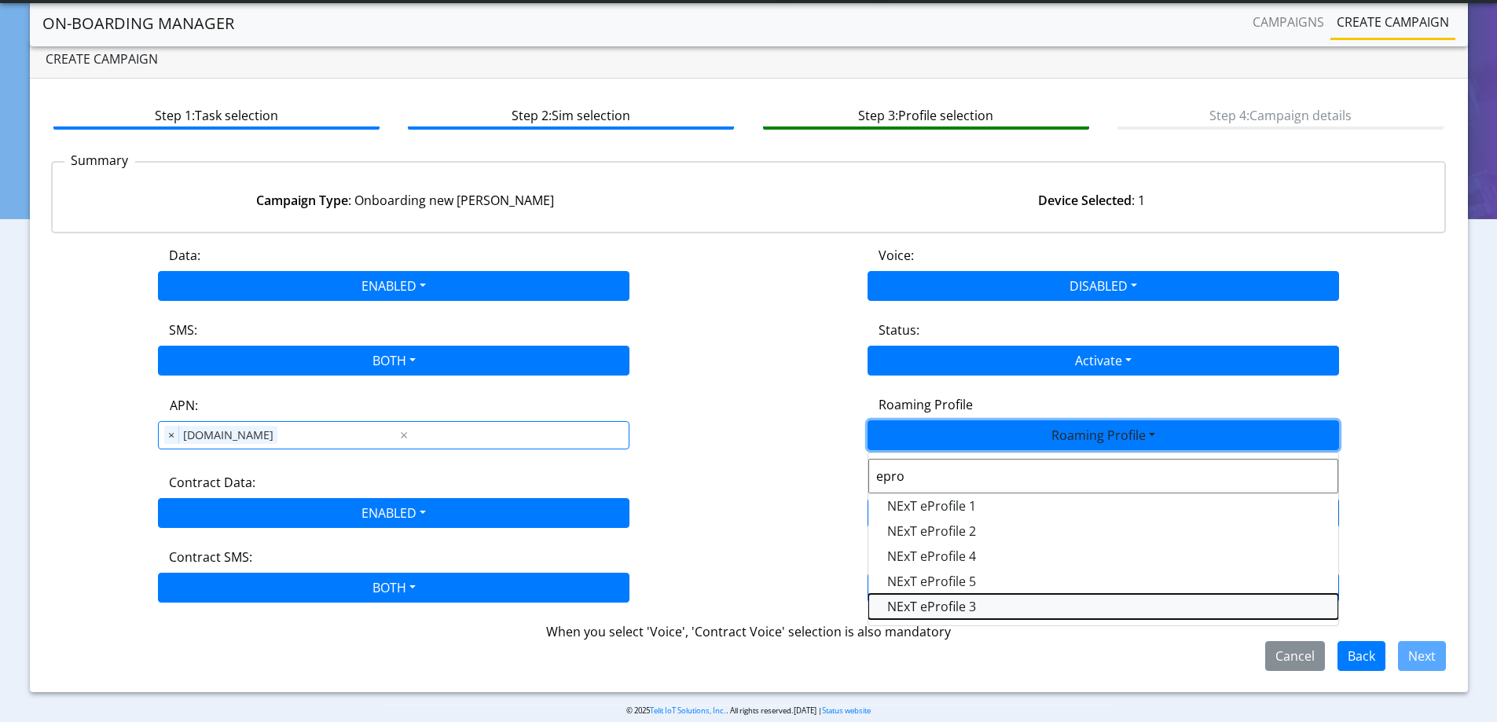
click at [956, 603] on Profile-dropdown "NExT eProfile 3" at bounding box center [1104, 606] width 470 height 25
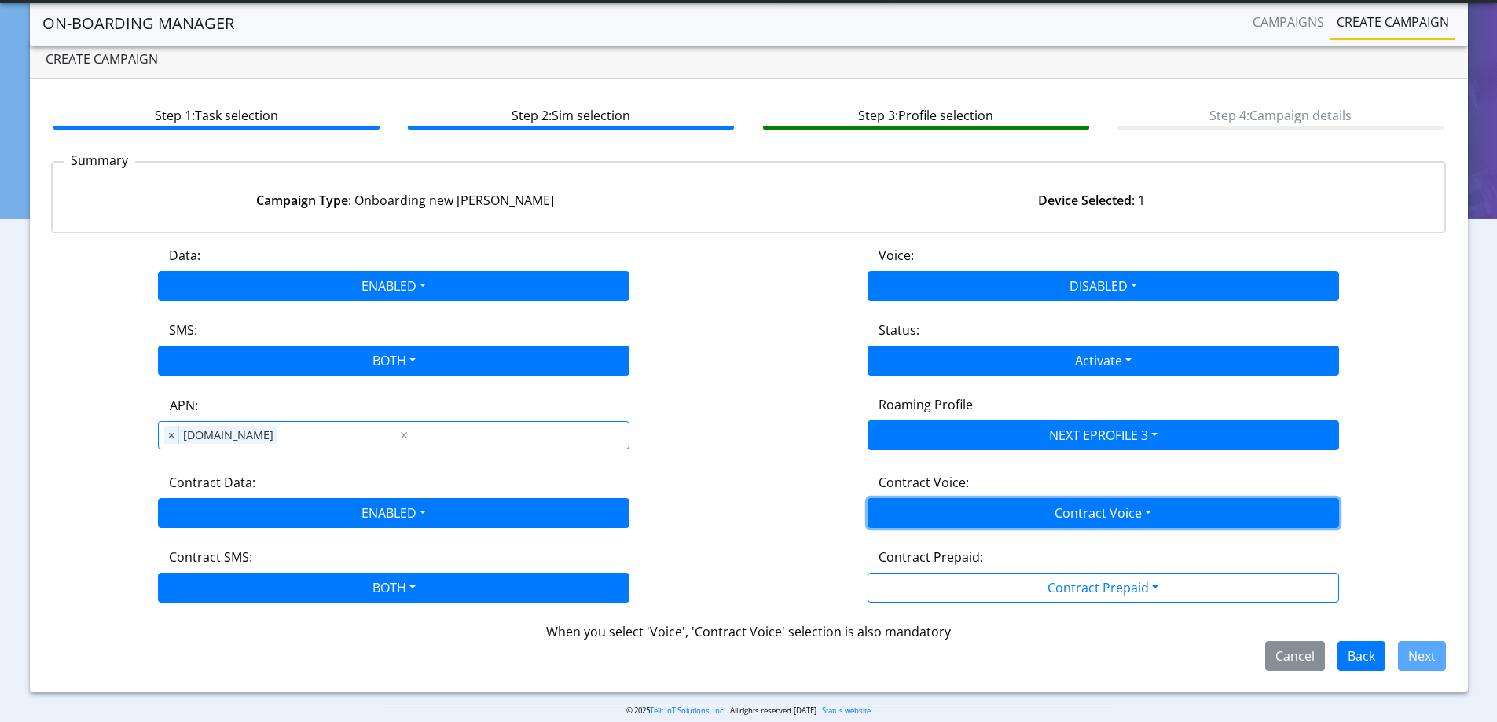
click at [985, 512] on button "Contract Voice" at bounding box center [1104, 513] width 472 height 30
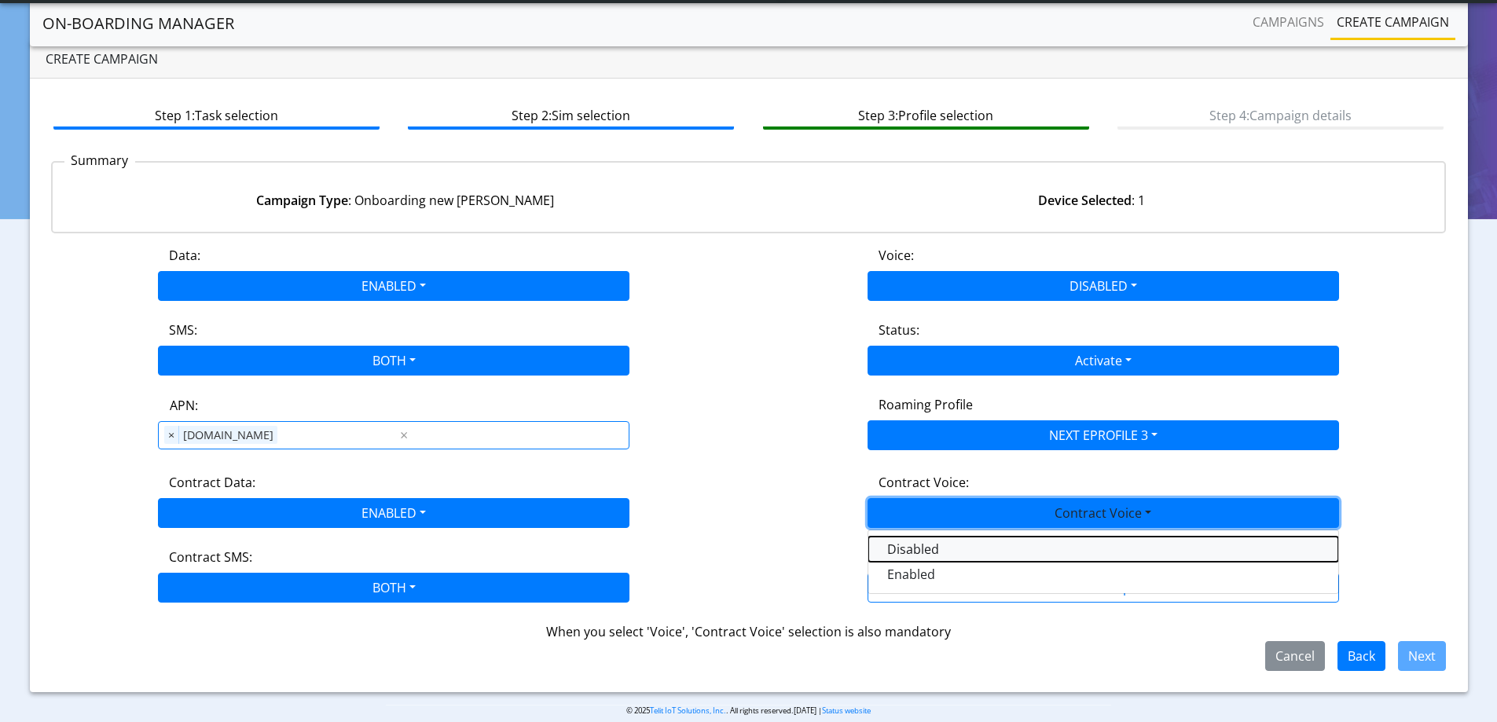
click at [924, 553] on Voicedisabled-dropdown "Disabled" at bounding box center [1104, 549] width 470 height 25
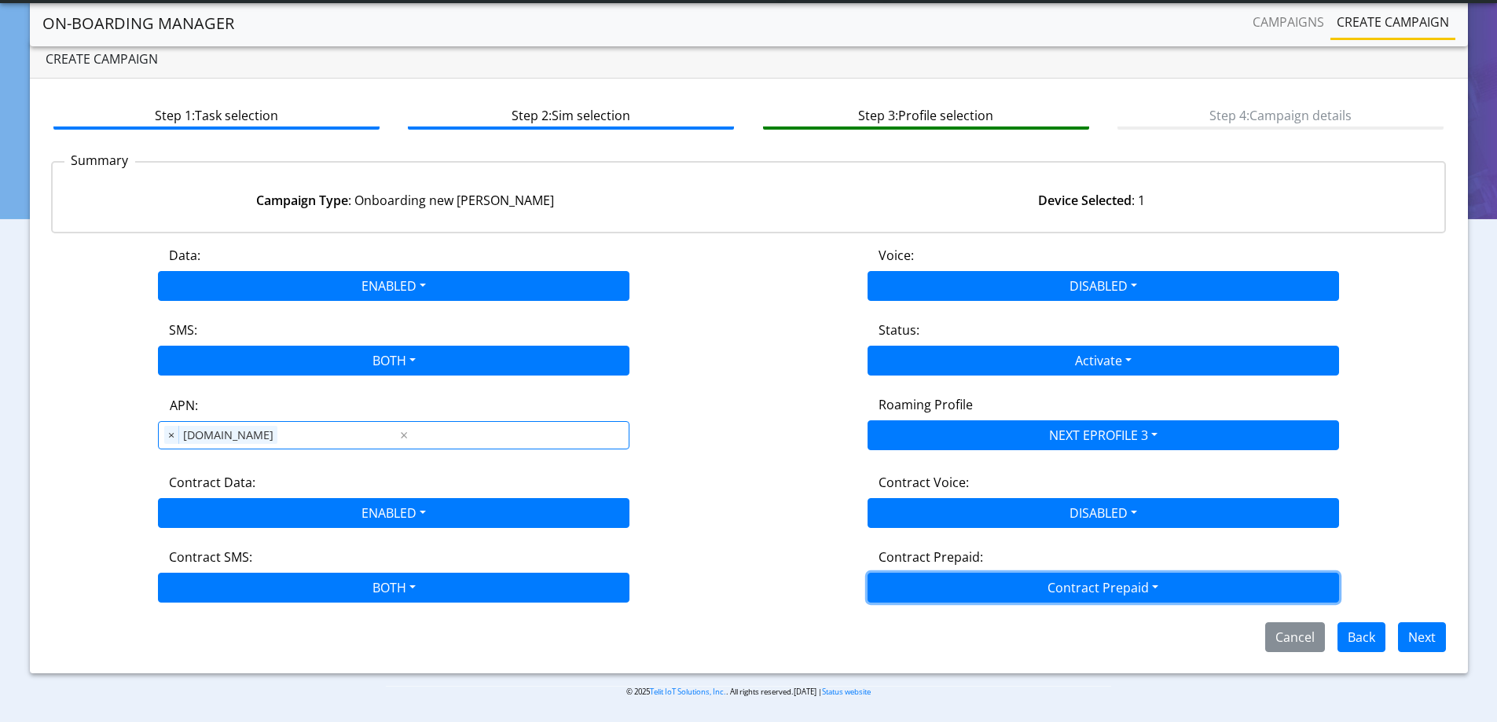
click at [936, 590] on button "Contract Prepaid" at bounding box center [1104, 588] width 472 height 30
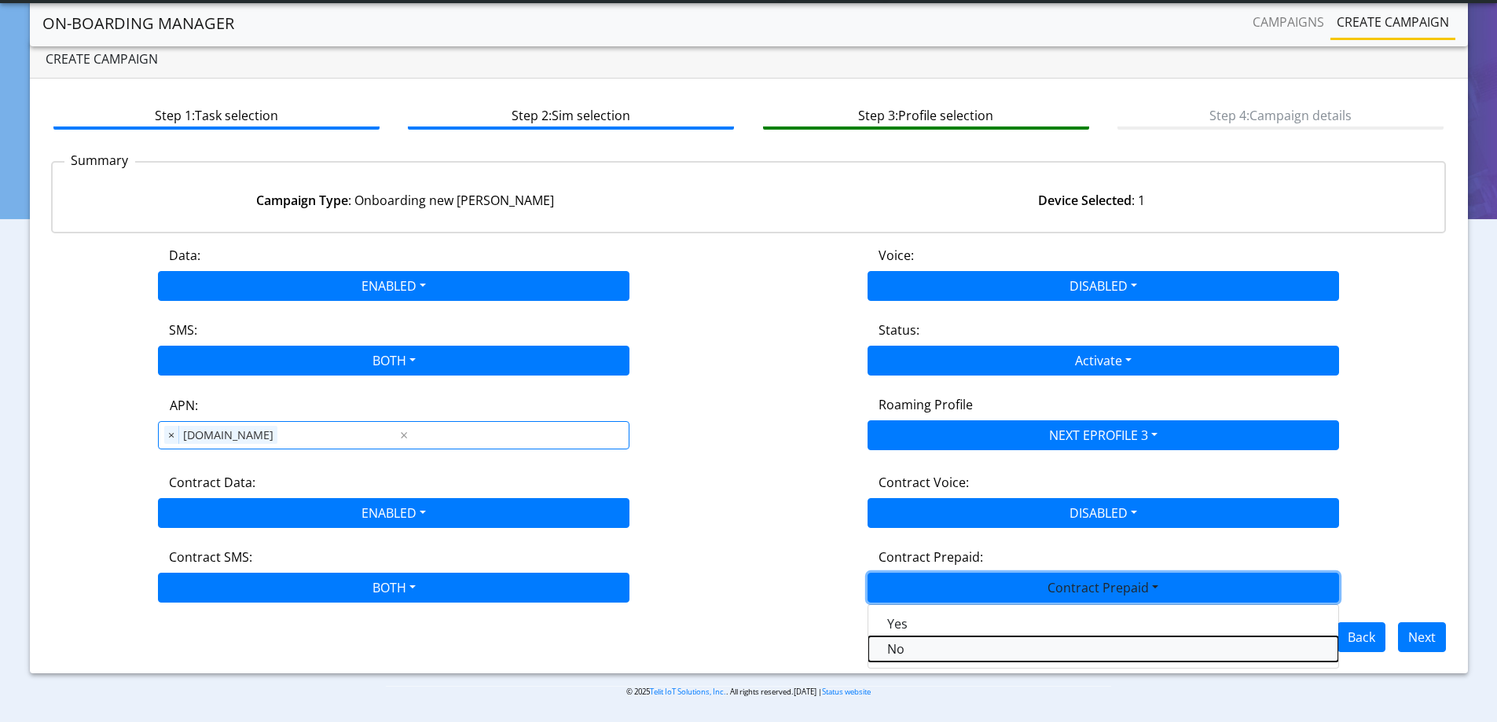
click at [912, 648] on Prepaidnotprepaid-dropdown "No" at bounding box center [1104, 649] width 470 height 25
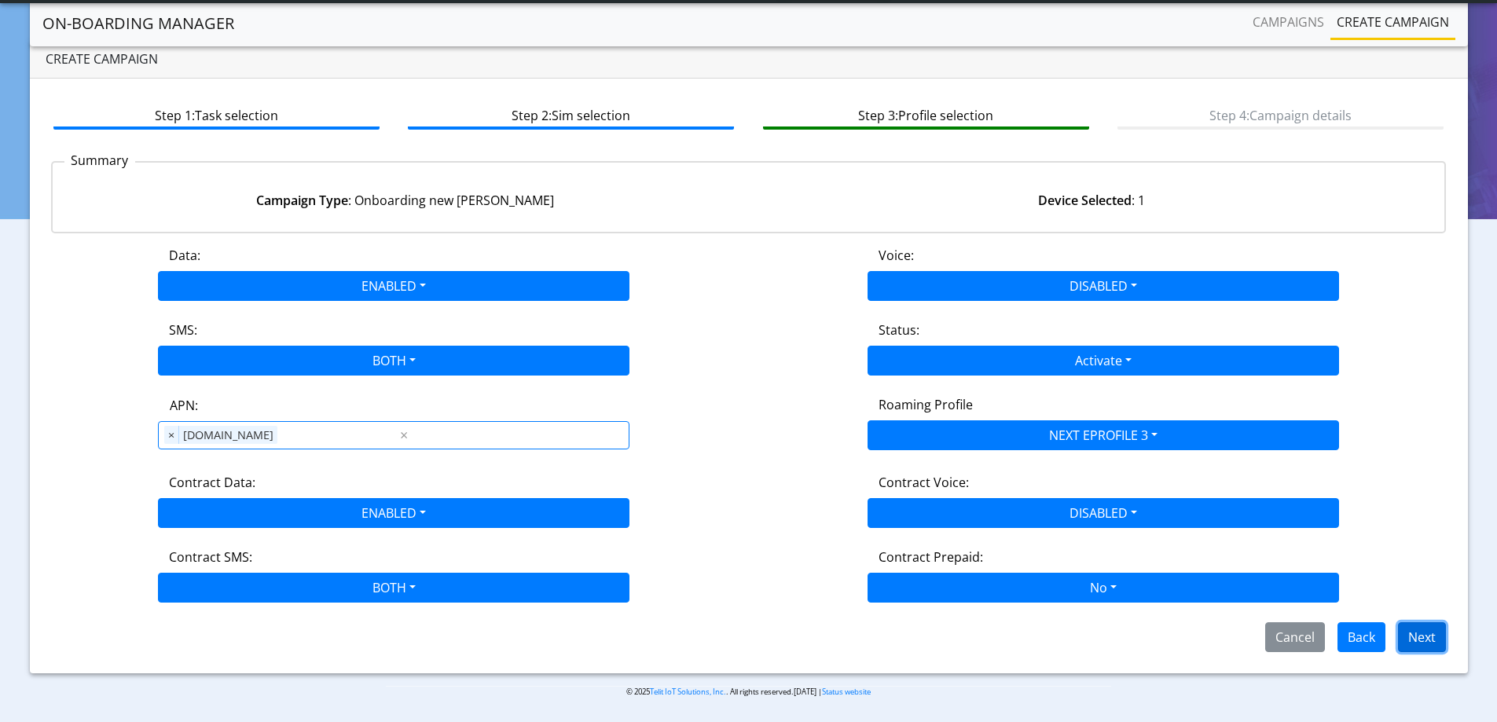
click at [1435, 636] on button "Next" at bounding box center [1422, 638] width 48 height 30
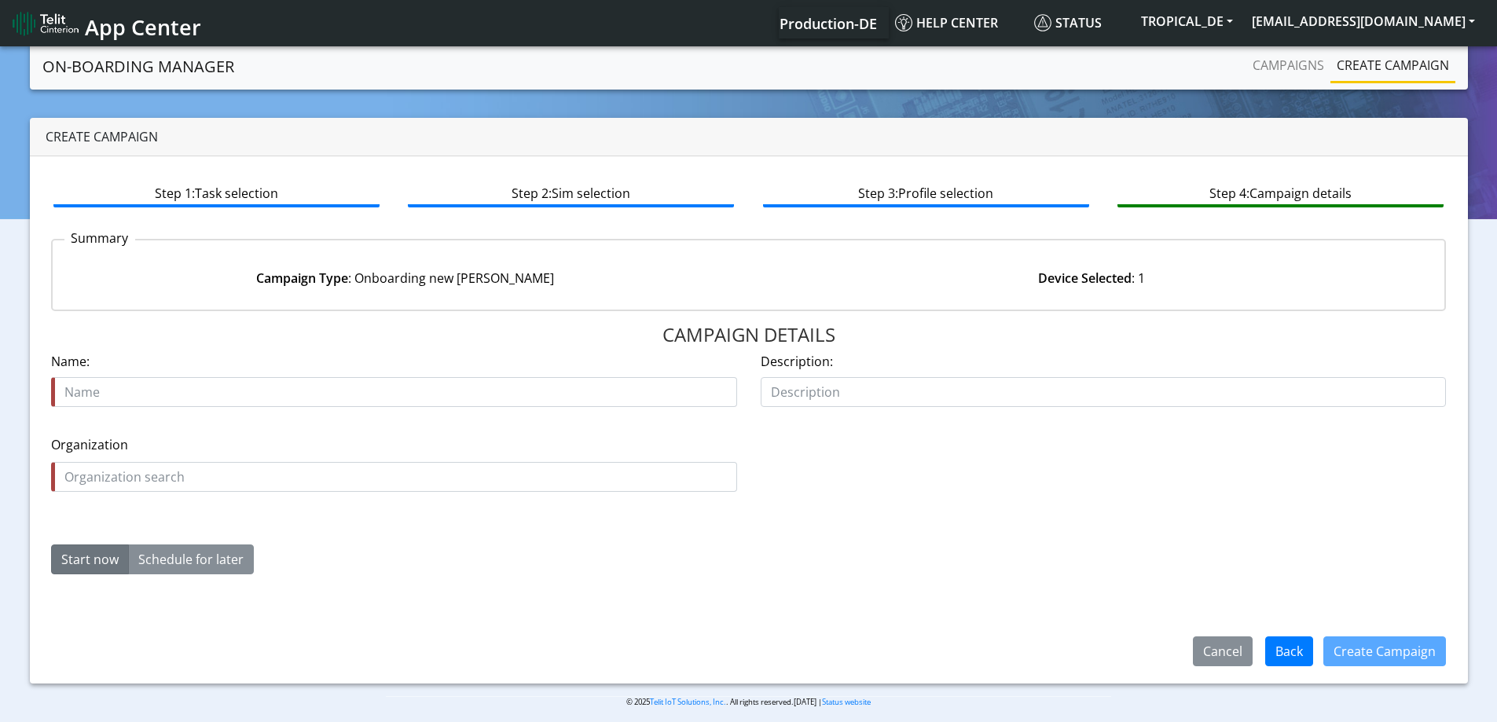
click at [425, 382] on input "text" at bounding box center [394, 392] width 686 height 30
type input "Nati_89358152000002046342_ePrpofile3"
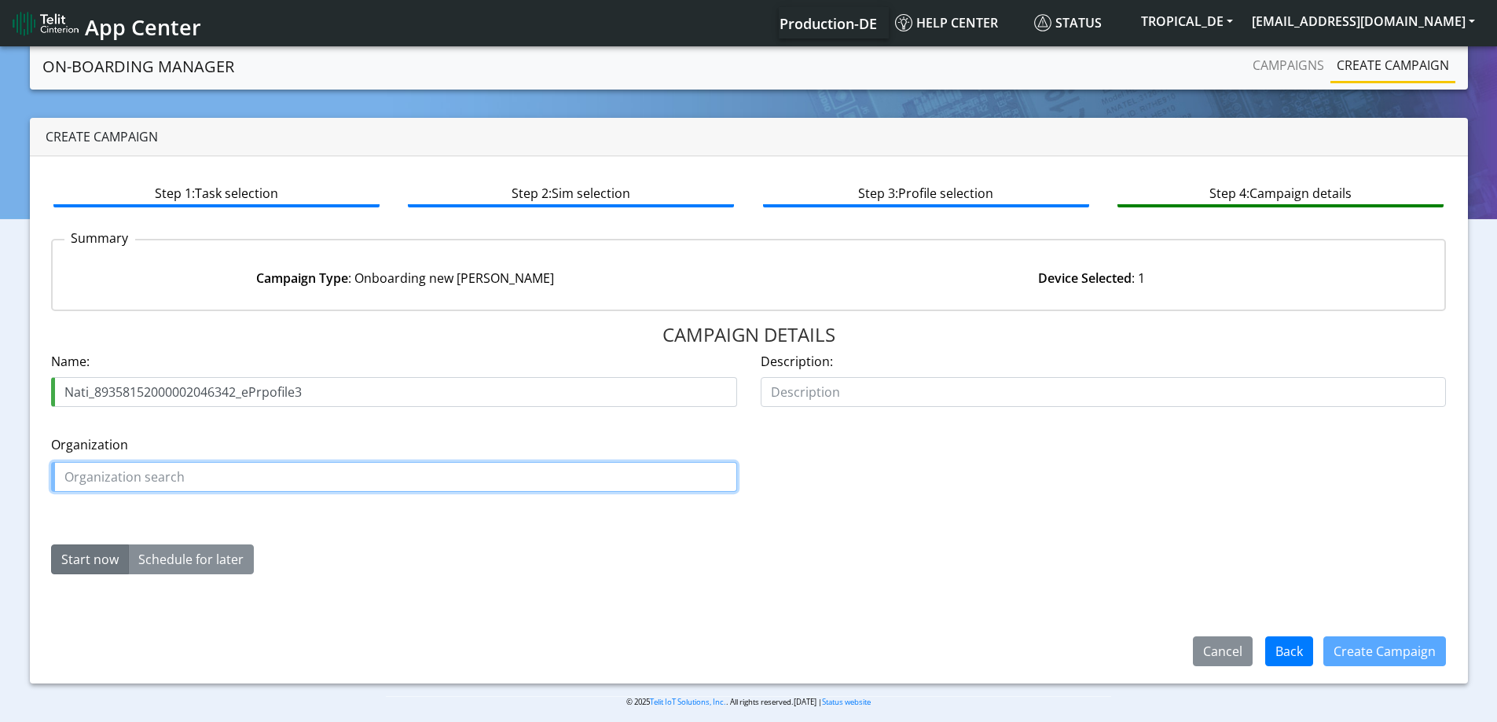
click at [90, 488] on input "text" at bounding box center [394, 477] width 686 height 30
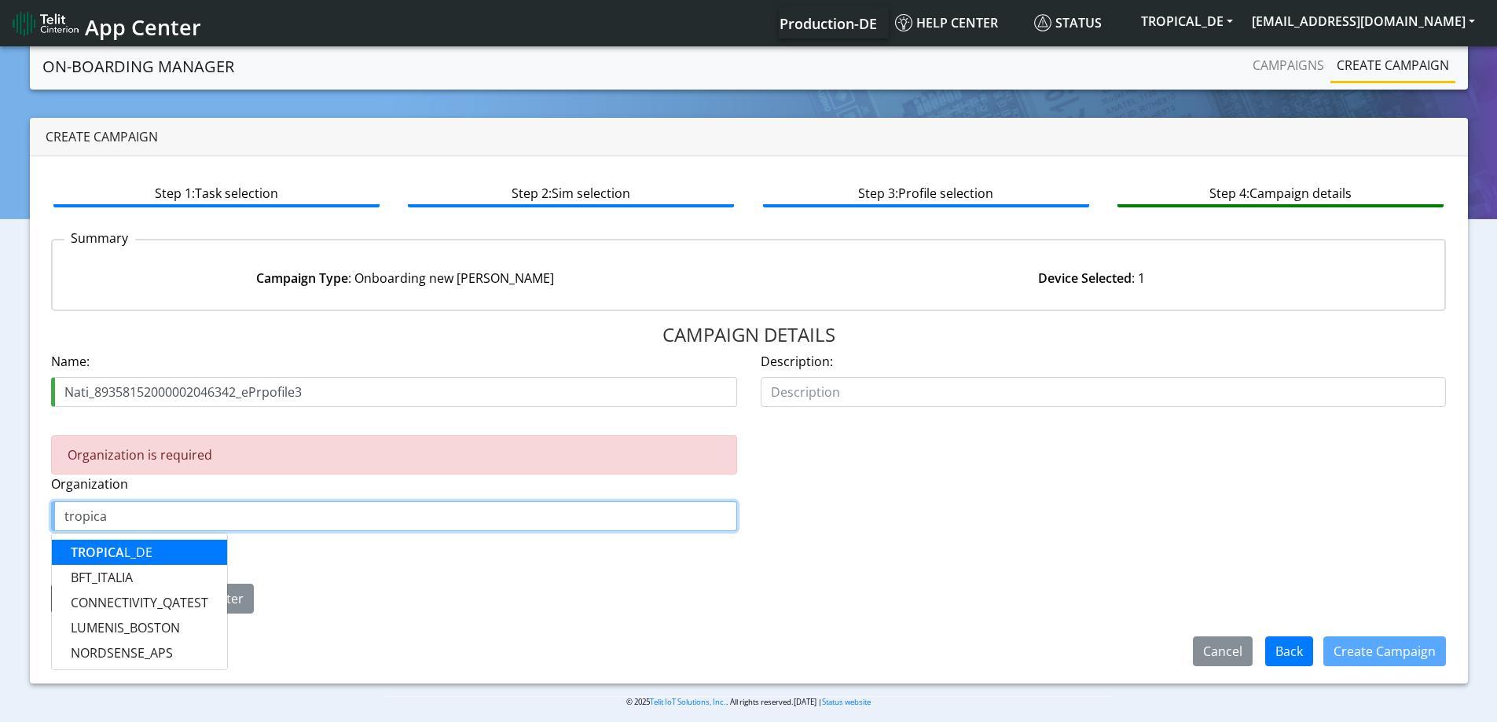
click at [88, 548] on span "TROPICA" at bounding box center [97, 552] width 53 height 17
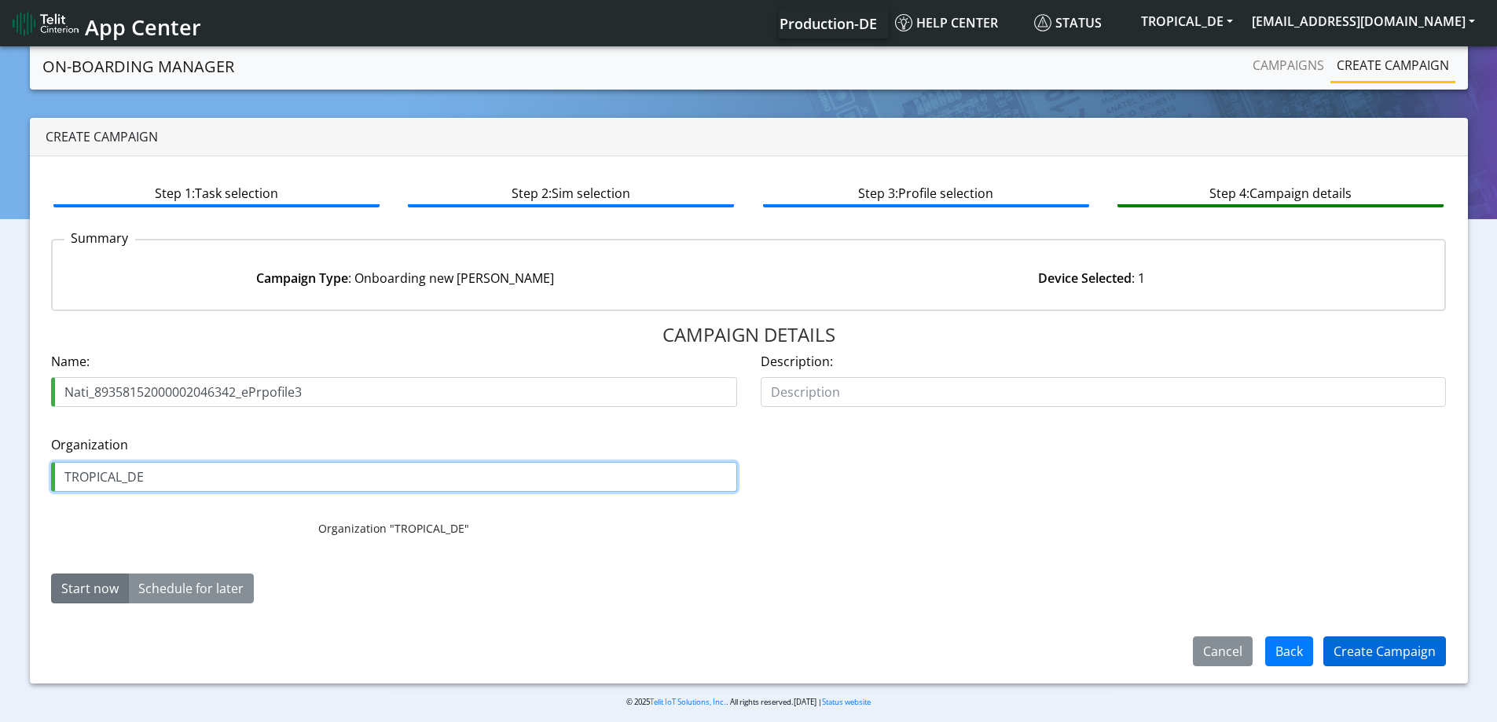
type input "TROPICAL_DE"
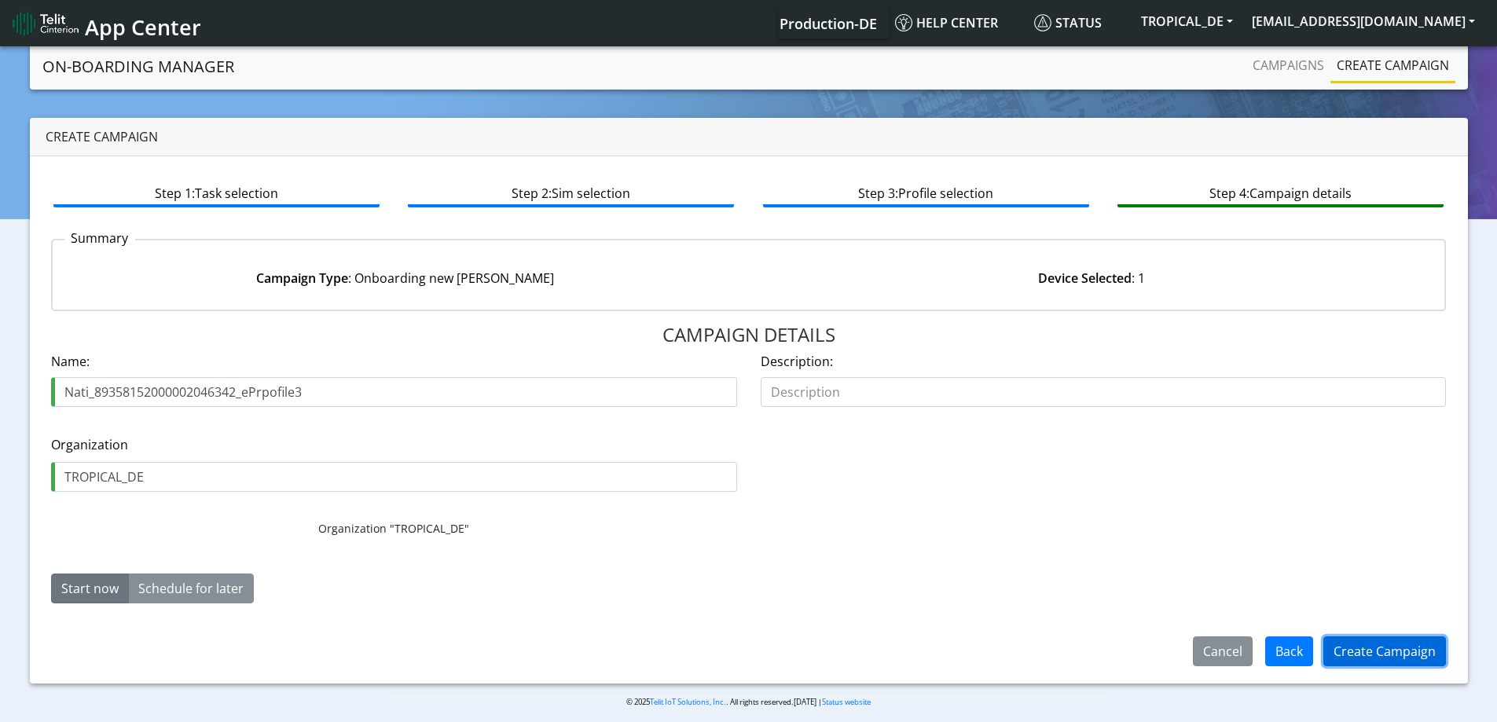
click at [1378, 647] on button "Create Campaign" at bounding box center [1385, 652] width 123 height 30
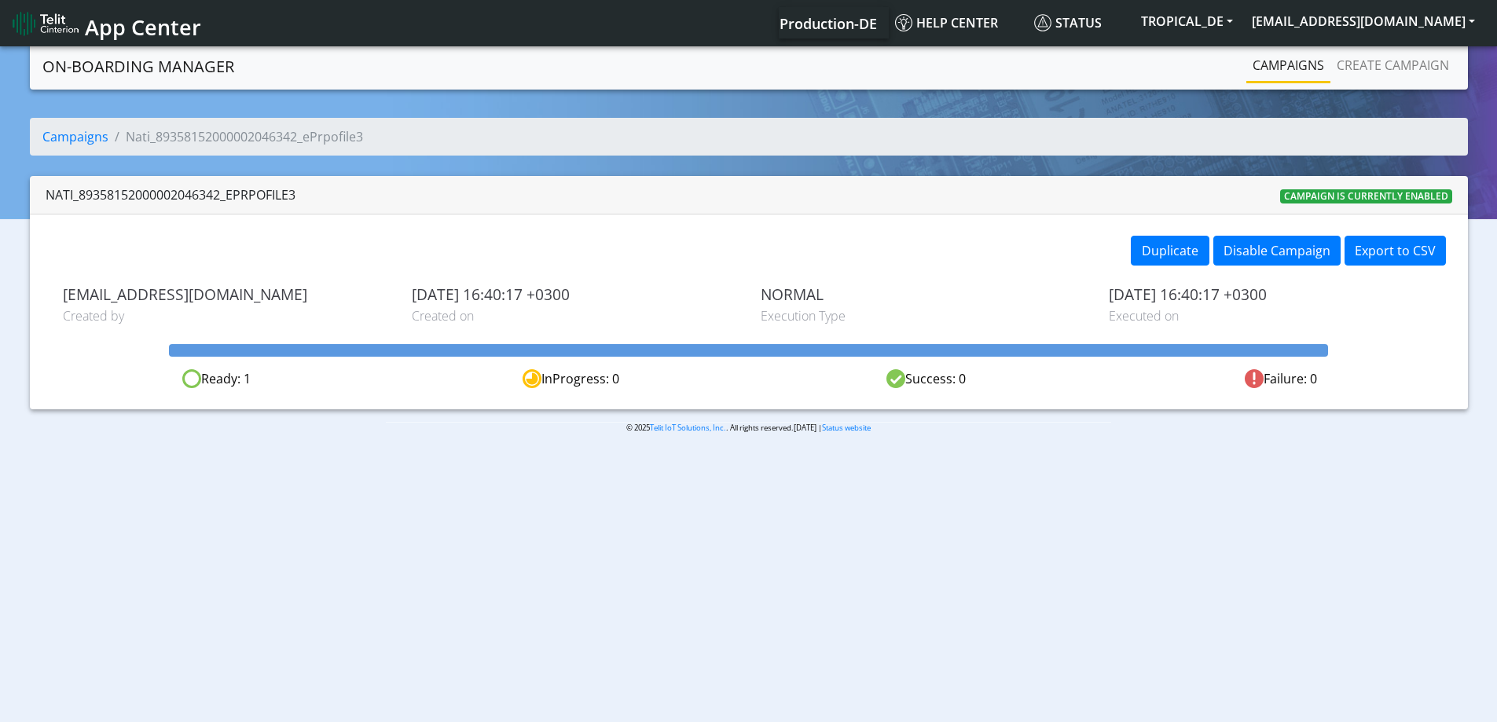
click at [1279, 71] on link "Campaigns" at bounding box center [1289, 65] width 84 height 31
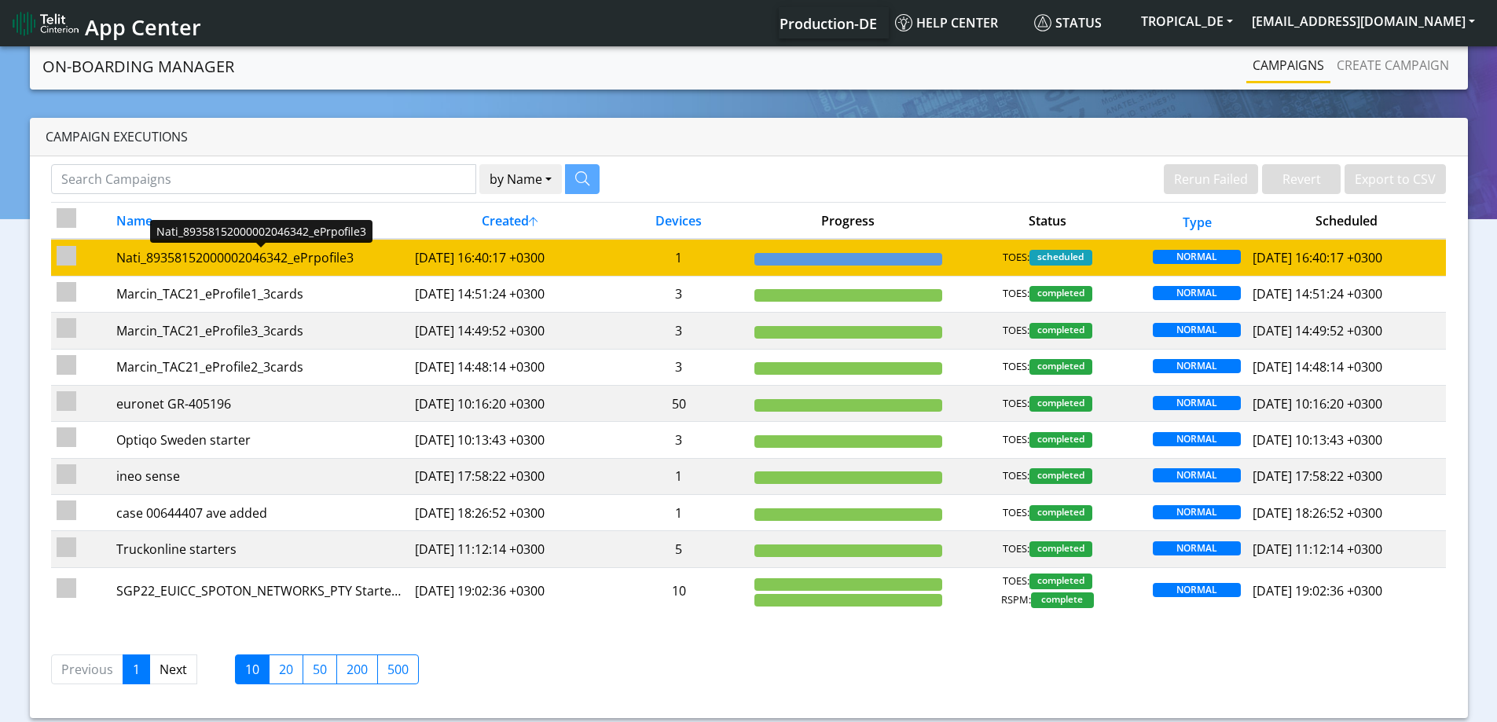
click at [159, 254] on div "Nati_89358152000002046342_ePrpofile3" at bounding box center [260, 257] width 288 height 19
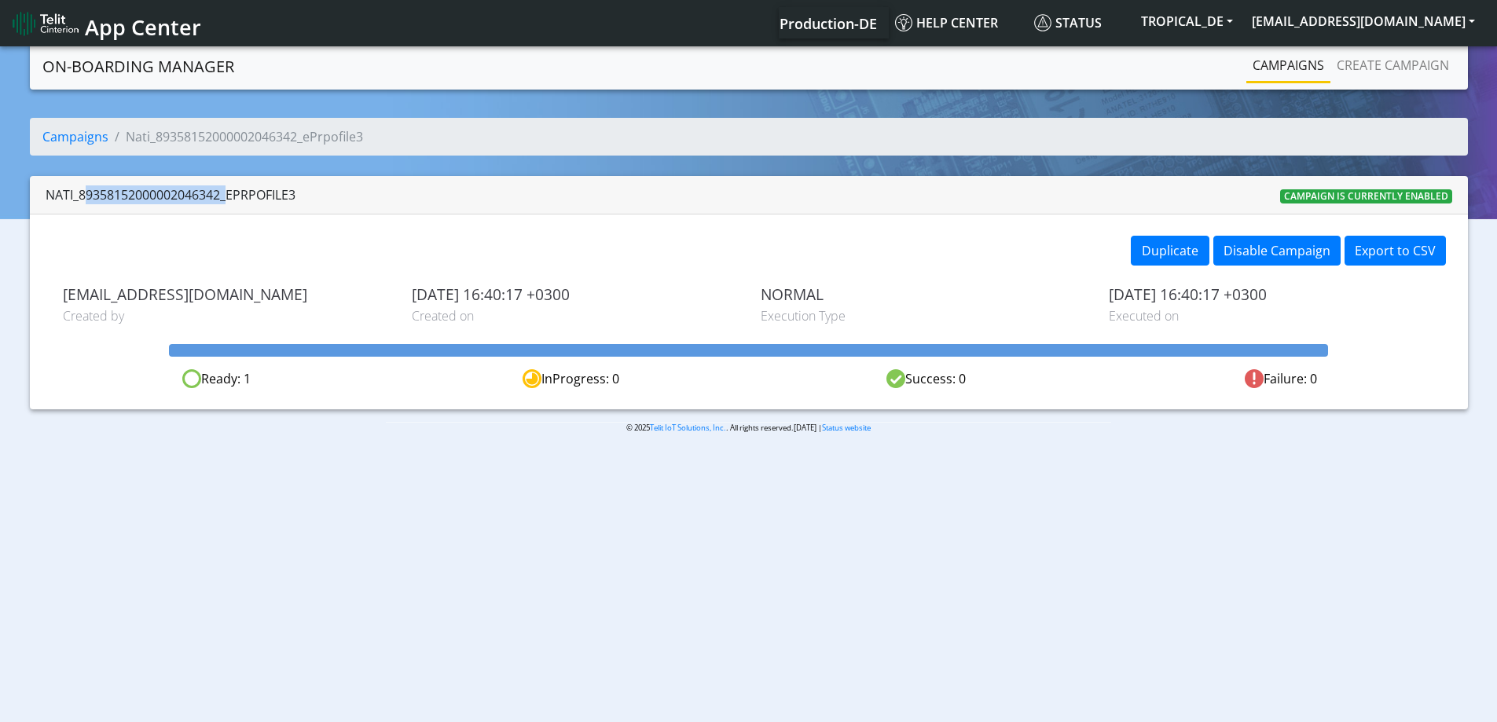
drag, startPoint x: 78, startPoint y: 193, endPoint x: 222, endPoint y: 192, distance: 143.9
click at [222, 192] on div "Nati_89358152000002046342_ePrpofile3" at bounding box center [171, 195] width 250 height 19
copy div "89358152000002046342"
click at [1406, 20] on button "[EMAIL_ADDRESS][DOMAIN_NAME]" at bounding box center [1364, 21] width 242 height 28
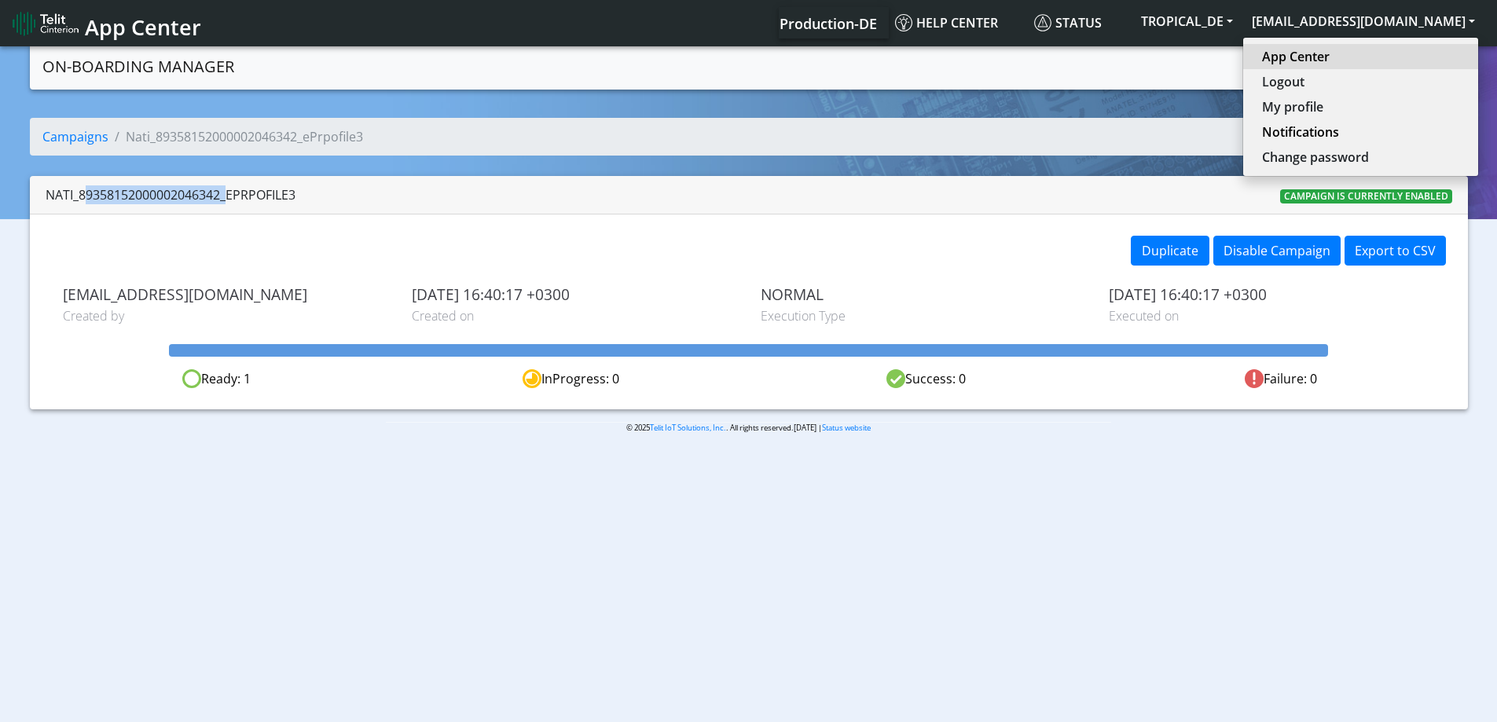
click at [1389, 59] on link "App Center" at bounding box center [1360, 56] width 197 height 19
